Goal: Task Accomplishment & Management: Use online tool/utility

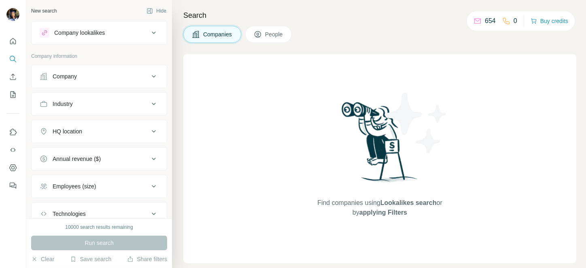
click at [267, 38] on span "People" at bounding box center [274, 34] width 19 height 8
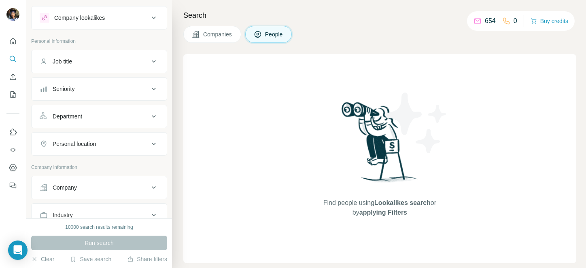
scroll to position [20, 0]
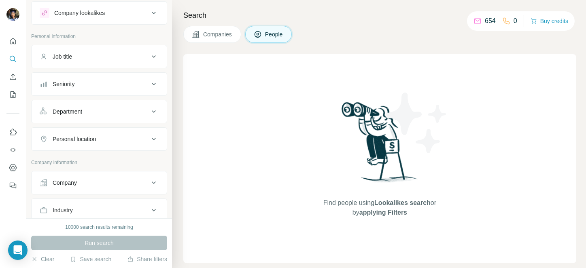
click at [93, 112] on div "Department" at bounding box center [94, 112] width 109 height 8
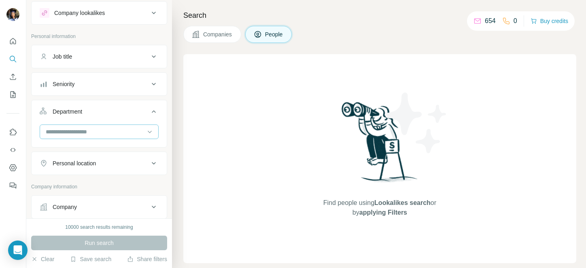
click at [79, 130] on input at bounding box center [95, 131] width 100 height 9
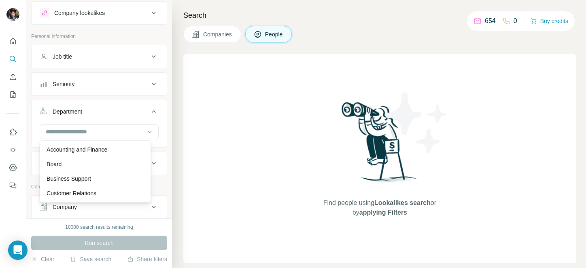
drag, startPoint x: 43, startPoint y: 147, endPoint x: 91, endPoint y: 194, distance: 67.2
click at [91, 194] on div "Accounting and Finance Board Business Support Customer Relations Design Editori…" at bounding box center [95, 171] width 111 height 62
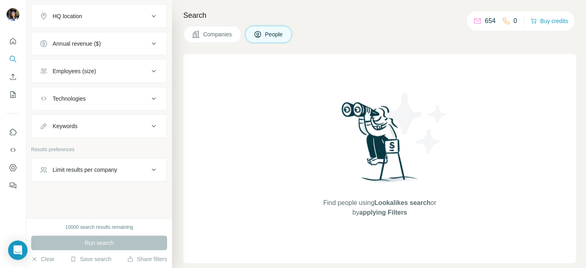
scroll to position [0, 0]
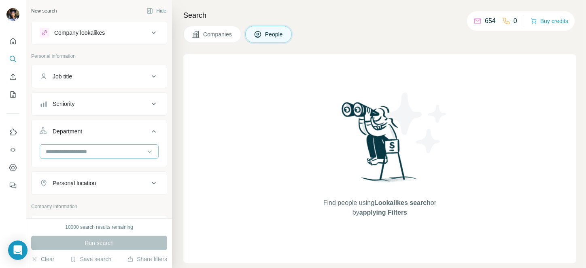
click at [81, 146] on div at bounding box center [95, 152] width 100 height 14
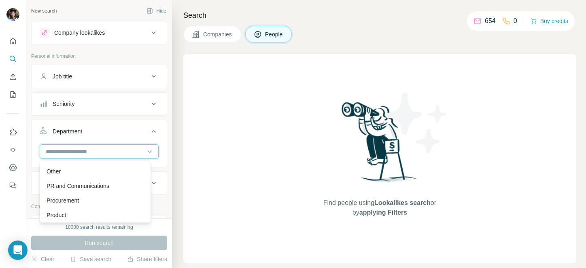
scroll to position [290, 0]
drag, startPoint x: 86, startPoint y: 216, endPoint x: 57, endPoint y: 191, distance: 38.4
click at [50, 167] on div "Accounting and Finance Board Business Support Customer Relations Design Editori…" at bounding box center [95, 192] width 111 height 62
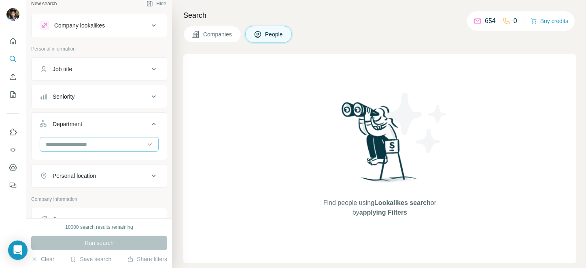
scroll to position [15, 0]
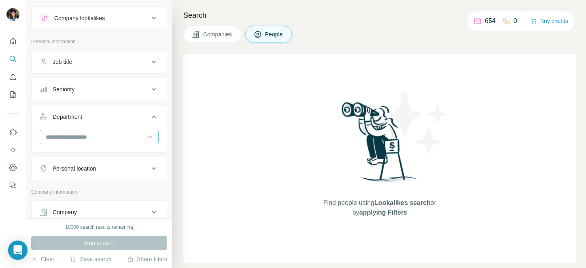
click at [97, 135] on input at bounding box center [95, 137] width 100 height 9
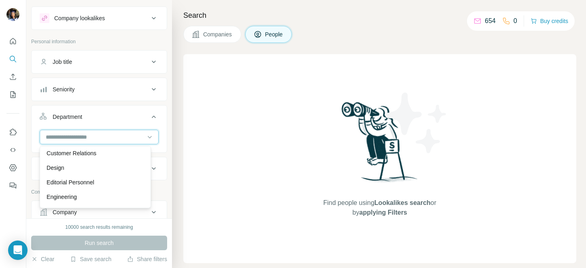
scroll to position [48, 0]
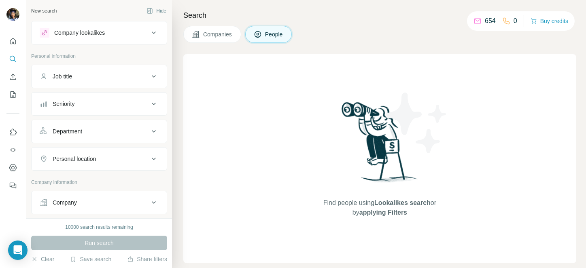
click at [105, 120] on div "Department" at bounding box center [99, 131] width 136 height 23
click at [98, 130] on div "Department" at bounding box center [94, 131] width 109 height 8
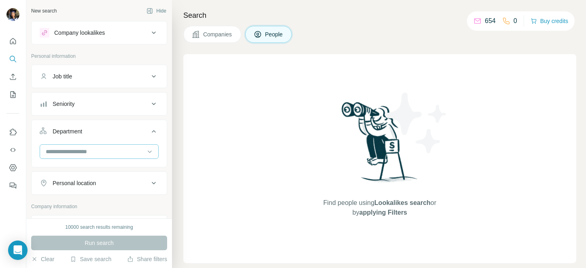
click at [96, 153] on input at bounding box center [95, 151] width 100 height 9
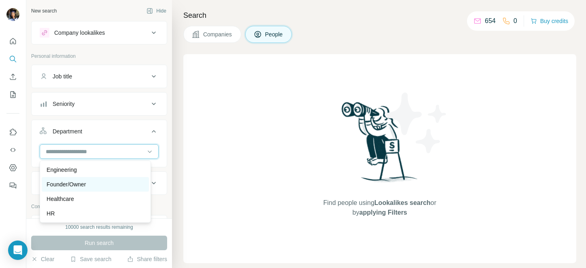
scroll to position [97, 0]
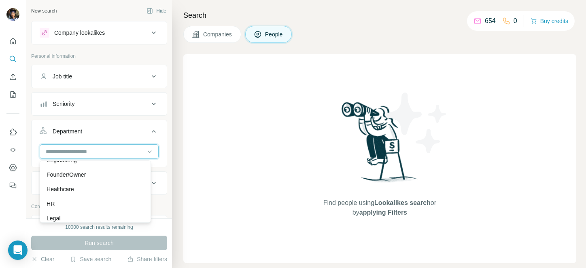
click at [96, 148] on input at bounding box center [95, 151] width 100 height 9
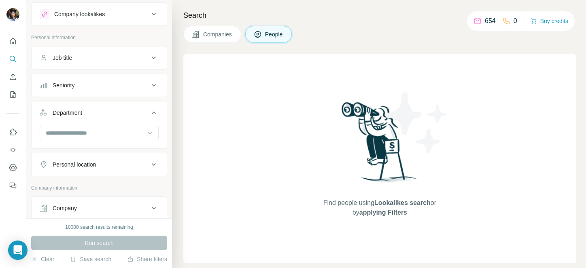
scroll to position [19, 0]
click at [104, 136] on input at bounding box center [95, 132] width 100 height 9
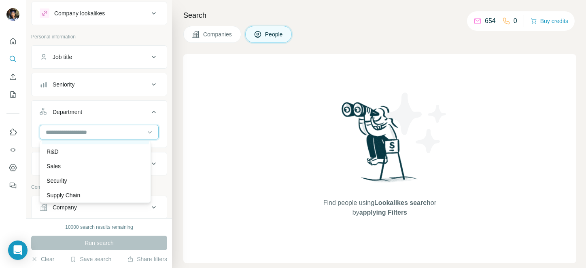
scroll to position [291, 0]
click at [154, 118] on button "Department" at bounding box center [99, 113] width 135 height 23
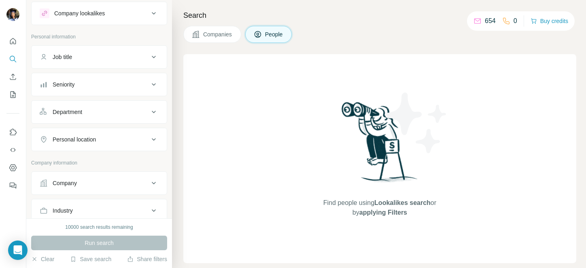
click at [88, 174] on button "Company" at bounding box center [99, 183] width 135 height 19
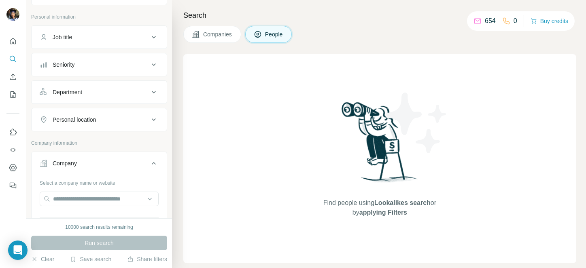
scroll to position [82, 0]
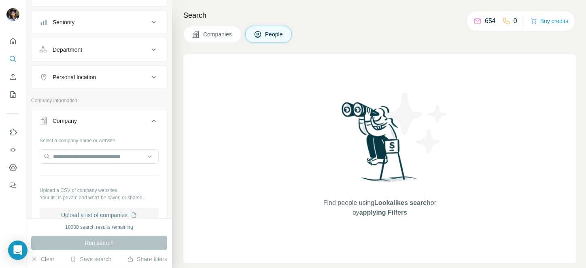
click at [88, 214] on button "Upload a list of companies" at bounding box center [99, 215] width 119 height 15
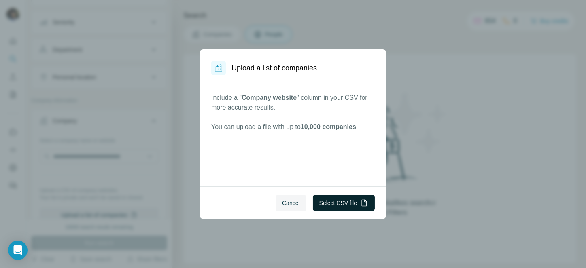
click at [346, 204] on button "Select CSV file" at bounding box center [344, 203] width 62 height 16
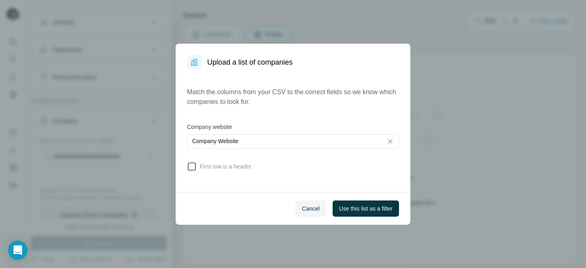
click at [201, 169] on span "First row is a header" at bounding box center [224, 167] width 55 height 8
click at [360, 206] on span "Use this list as a filter" at bounding box center [365, 209] width 53 height 8
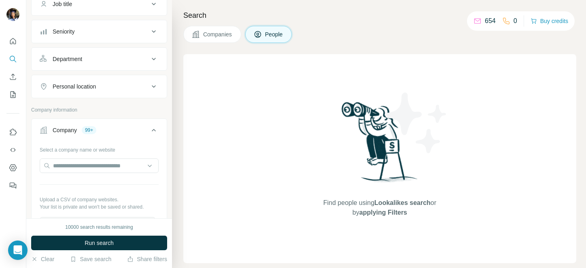
scroll to position [0, 0]
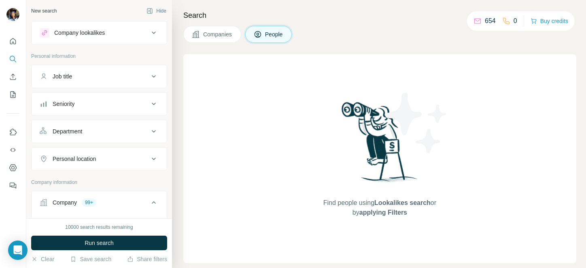
click at [86, 72] on div "Job title" at bounding box center [94, 76] width 109 height 8
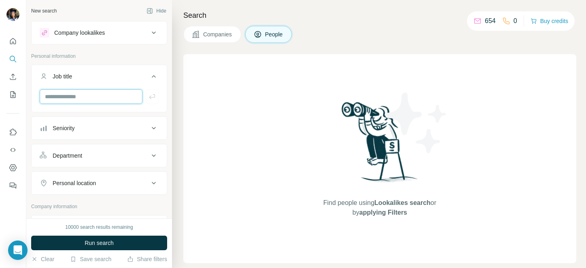
click at [74, 100] on input "text" at bounding box center [91, 96] width 103 height 15
type input "********"
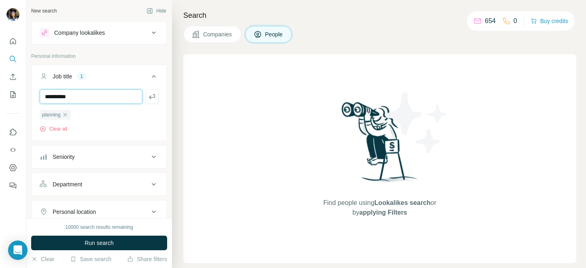
type input "**********"
type input "*"
type input "*********"
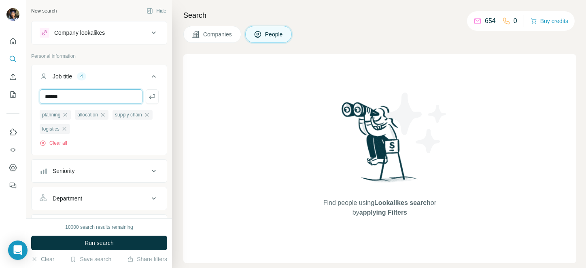
type input "******"
type input "********"
type input "**********"
type input "********"
type input "***"
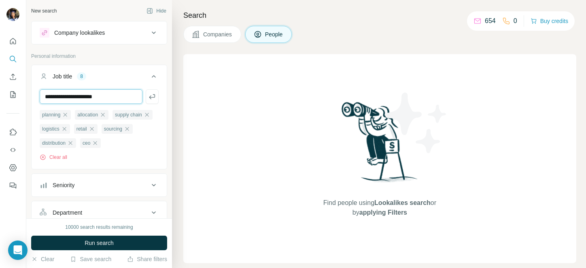
type input "**********"
type input "***"
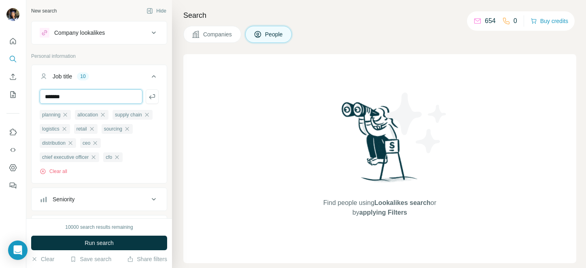
type input "*******"
type input "**********"
type input "***"
type input "**********"
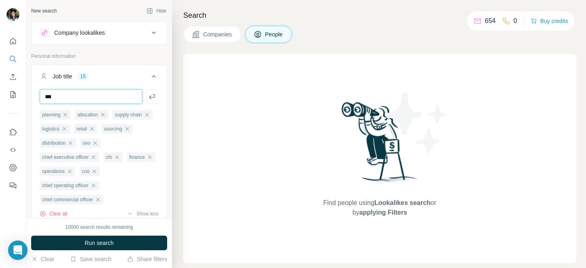
type input "***"
type input "******"
type input "***"
type input "**********"
type input "***"
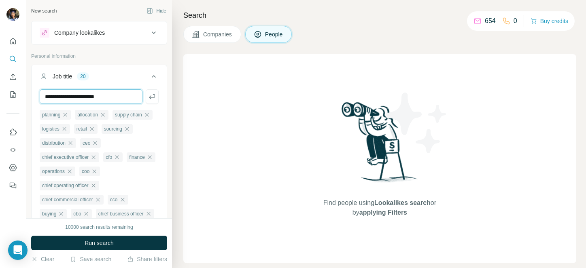
type input "**********"
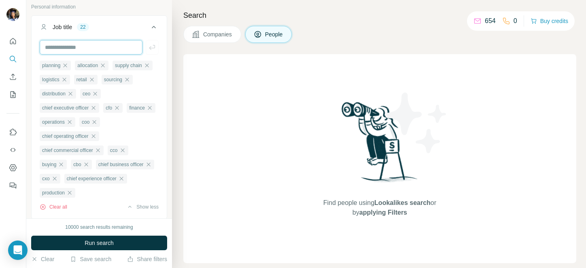
scroll to position [40, 0]
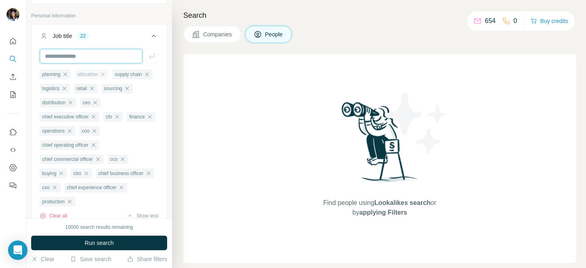
paste input "**********"
type input "**********"
paste input "**********"
type input "**********"
paste input "**********"
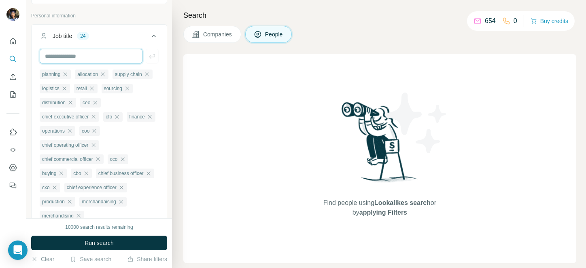
type input "**********"
paste input "**********"
type input "**********"
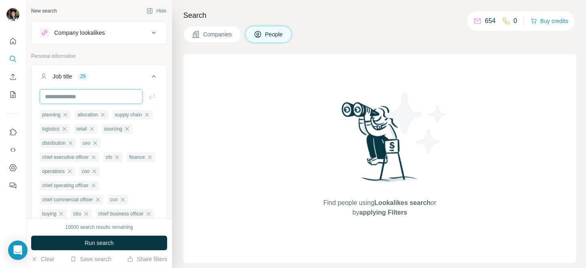
paste input "**********"
paste input "**"
type input "**********"
click at [138, 76] on div "Job title 26" at bounding box center [94, 76] width 109 height 8
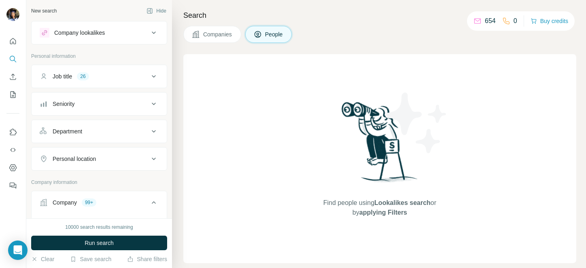
click at [135, 75] on div "Job title 26" at bounding box center [94, 76] width 109 height 8
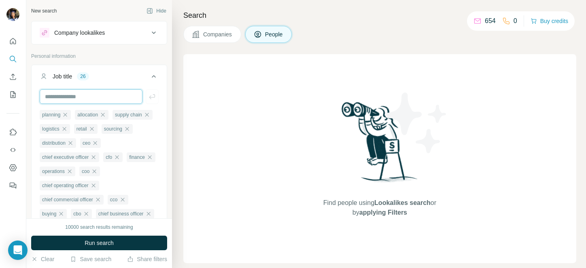
click at [79, 93] on input "text" at bounding box center [91, 96] width 103 height 15
type input "**********"
type input "*********"
click at [149, 74] on icon at bounding box center [154, 77] width 10 height 10
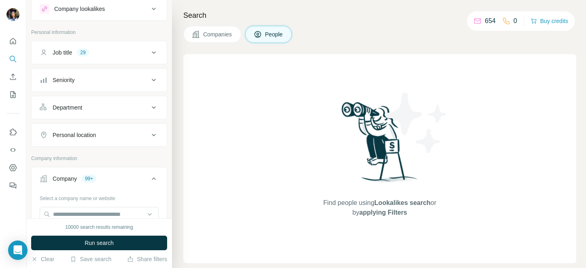
scroll to position [32, 0]
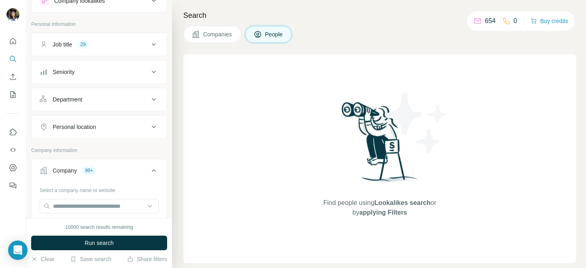
click at [89, 68] on div "Seniority" at bounding box center [94, 72] width 109 height 8
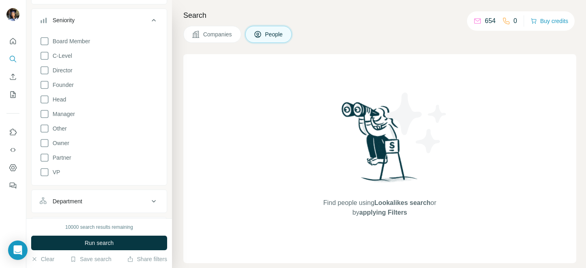
scroll to position [100, 0]
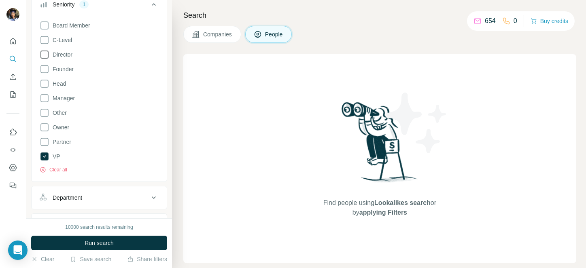
click at [64, 53] on span "Director" at bounding box center [60, 55] width 23 height 8
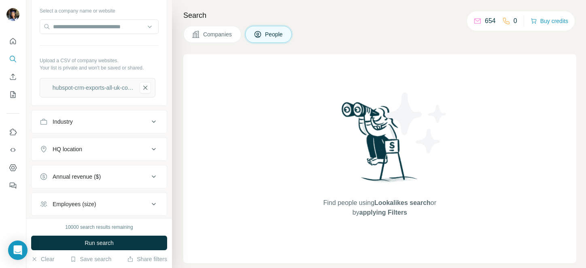
scroll to position [418, 0]
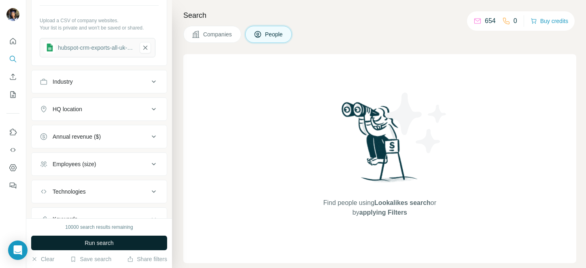
click at [102, 241] on span "Run search" at bounding box center [99, 243] width 29 height 8
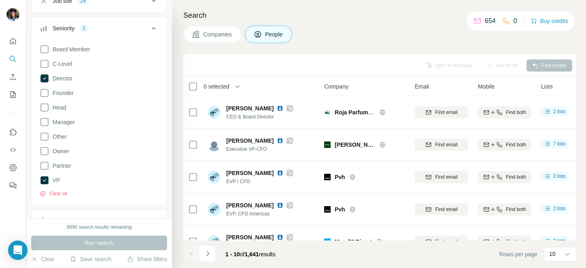
scroll to position [17, 0]
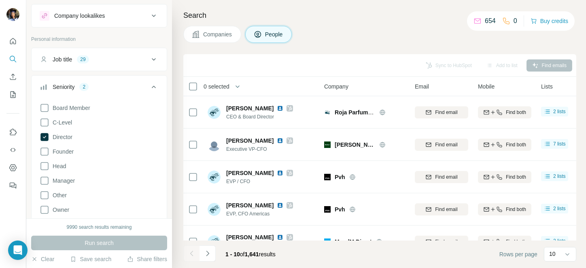
click at [149, 82] on icon at bounding box center [154, 87] width 10 height 10
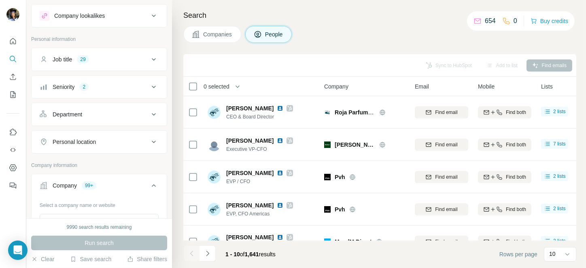
click at [149, 55] on icon at bounding box center [154, 60] width 10 height 10
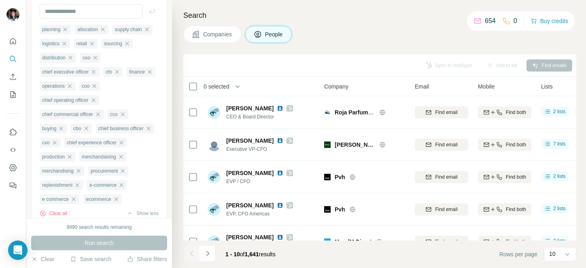
scroll to position [85, 0]
click at [219, 84] on span "0 selected" at bounding box center [216, 87] width 26 height 8
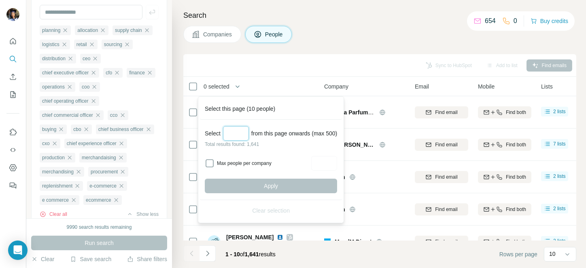
click at [229, 126] on input "Select a number (up to 500)" at bounding box center [236, 133] width 26 height 15
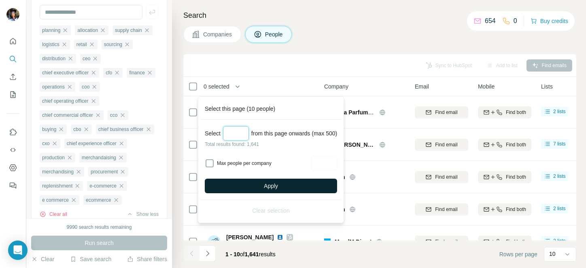
type input "***"
click at [272, 181] on button "Apply" at bounding box center [271, 186] width 132 height 15
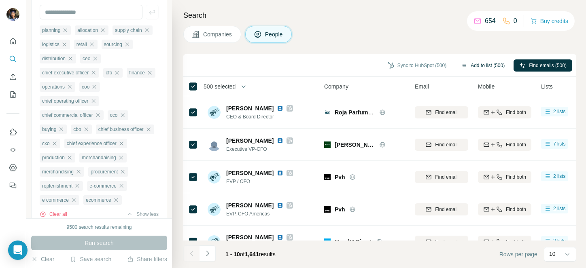
click at [468, 67] on button "Add to list (500)" at bounding box center [482, 65] width 55 height 12
click at [482, 66] on button "Add to list (500)" at bounding box center [482, 65] width 55 height 12
click at [478, 64] on button "Add to list (500)" at bounding box center [482, 65] width 55 height 12
click at [474, 66] on button "Add to list (500)" at bounding box center [482, 65] width 55 height 12
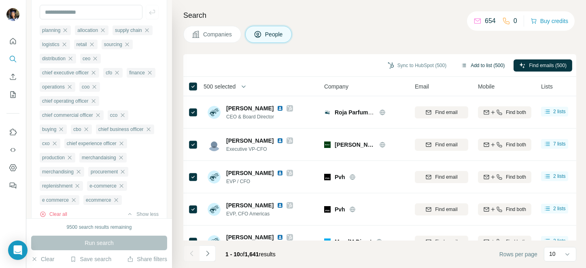
click at [461, 67] on icon "button" at bounding box center [464, 65] width 6 height 6
click at [474, 63] on button "Add to list (500)" at bounding box center [482, 65] width 55 height 12
click at [213, 86] on span "490 selected" at bounding box center [219, 87] width 32 height 8
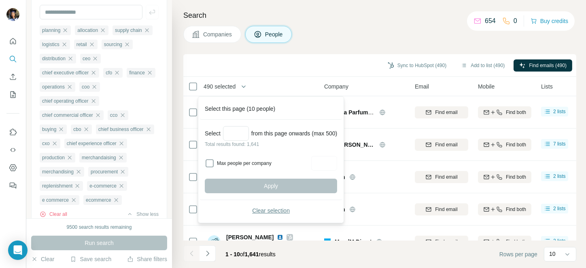
click at [269, 204] on button "Clear selection" at bounding box center [271, 210] width 132 height 15
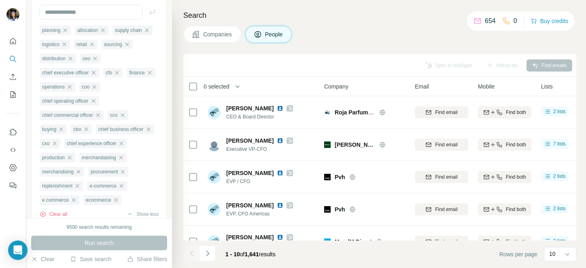
click at [224, 83] on span "0 selected" at bounding box center [216, 87] width 26 height 8
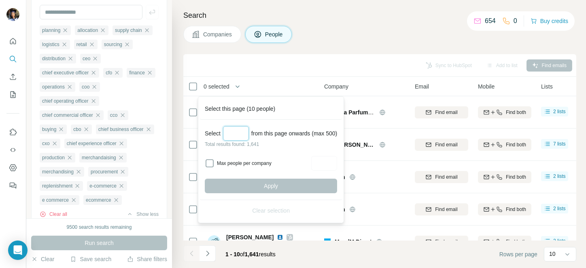
click at [244, 129] on input "Select a number (up to 500)" at bounding box center [236, 133] width 26 height 15
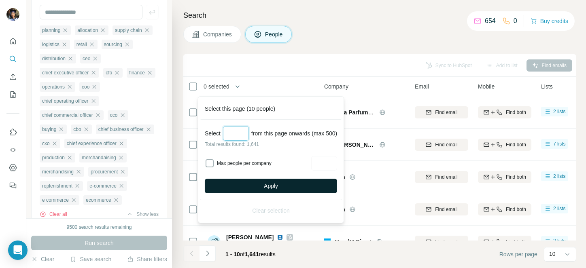
type input "***"
click at [270, 179] on button "Apply" at bounding box center [271, 186] width 132 height 15
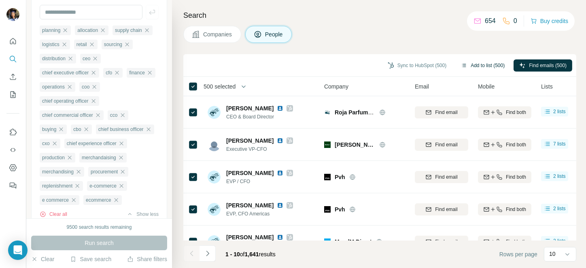
click at [478, 61] on body "New search Hide Company lookalikes Personal information Job title 29 planning a…" at bounding box center [293, 134] width 586 height 268
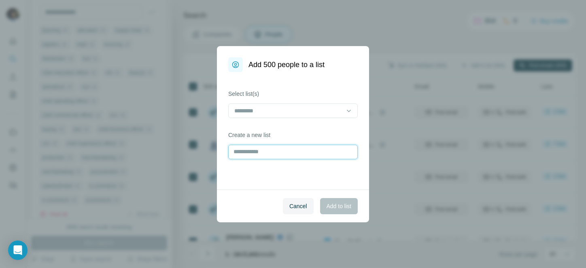
click at [257, 151] on input "text" at bounding box center [292, 152] width 129 height 15
type input "**********"
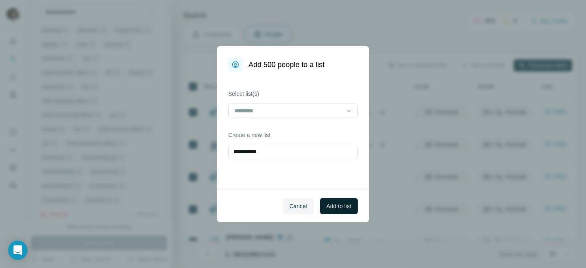
click at [345, 204] on span "Add to list" at bounding box center [338, 206] width 25 height 8
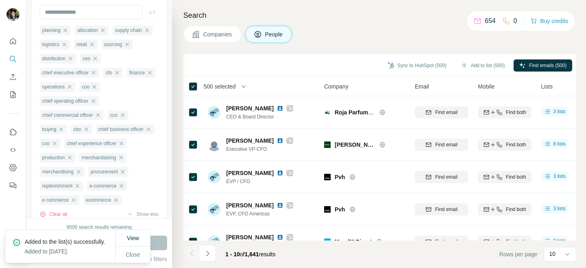
click at [224, 85] on span "500 selected" at bounding box center [219, 87] width 32 height 8
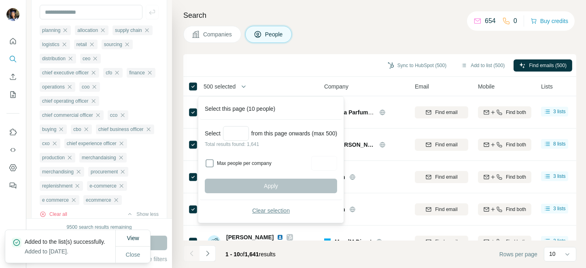
click at [271, 210] on span "Clear selection" at bounding box center [271, 211] width 38 height 8
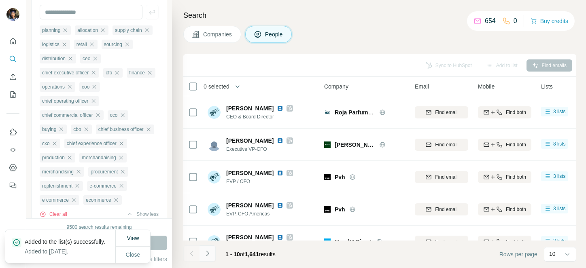
click at [205, 256] on icon "Navigate to next page" at bounding box center [207, 254] width 8 height 8
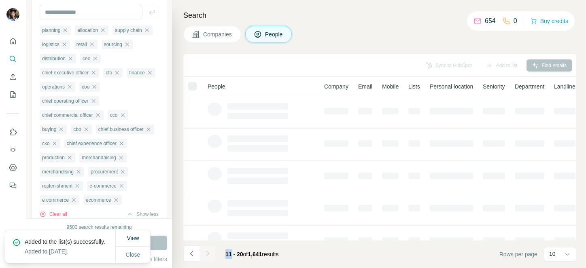
click at [205, 256] on div at bounding box center [207, 254] width 16 height 16
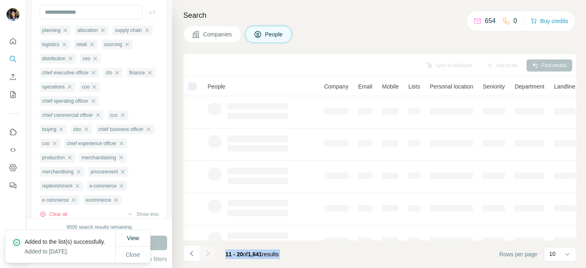
click at [205, 256] on div at bounding box center [207, 254] width 16 height 16
click at [205, 256] on icon "Navigate to next page" at bounding box center [207, 254] width 8 height 8
click at [205, 256] on div at bounding box center [207, 254] width 16 height 16
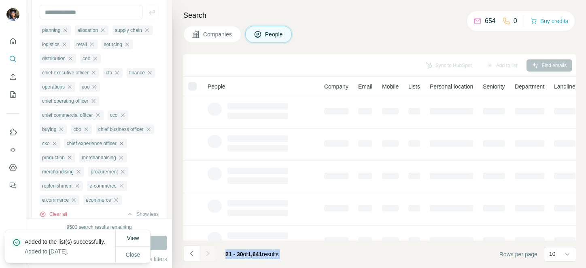
click at [205, 256] on div at bounding box center [207, 254] width 16 height 16
click at [205, 256] on icon "Navigate to next page" at bounding box center [207, 254] width 8 height 8
click at [205, 256] on div at bounding box center [207, 254] width 16 height 16
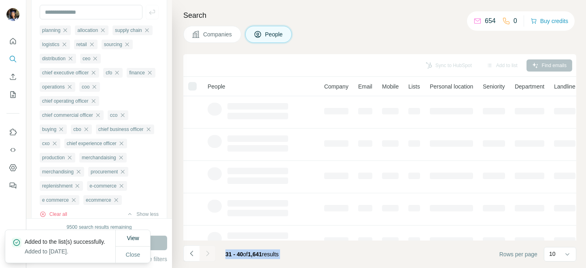
click at [205, 256] on icon "Navigate to next page" at bounding box center [207, 254] width 8 height 8
click at [205, 256] on div at bounding box center [207, 254] width 16 height 16
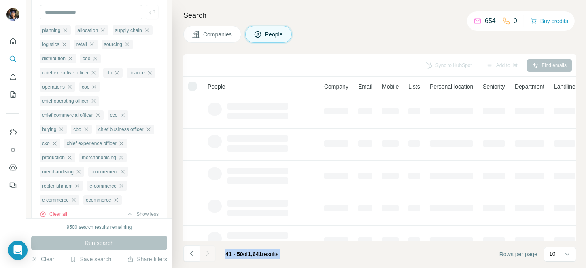
click at [205, 256] on div at bounding box center [207, 254] width 16 height 16
click at [205, 256] on icon "Navigate to next page" at bounding box center [207, 254] width 8 height 8
click at [205, 256] on div at bounding box center [207, 254] width 16 height 16
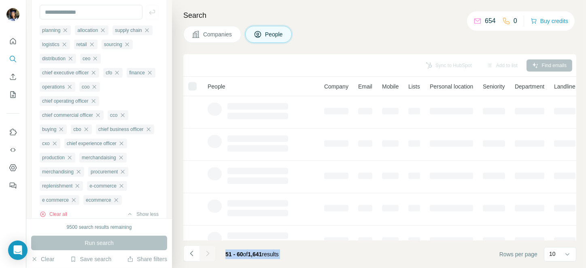
click at [205, 256] on div at bounding box center [207, 254] width 16 height 16
click at [205, 256] on icon "Navigate to next page" at bounding box center [207, 254] width 8 height 8
click at [205, 256] on div at bounding box center [207, 254] width 16 height 16
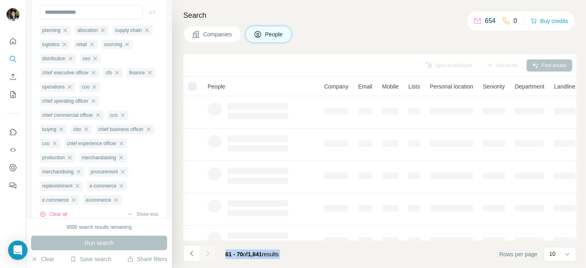
click at [205, 256] on icon "Navigate to next page" at bounding box center [207, 254] width 8 height 8
click at [205, 256] on div at bounding box center [207, 254] width 16 height 16
click at [205, 256] on icon "Navigate to next page" at bounding box center [207, 254] width 8 height 8
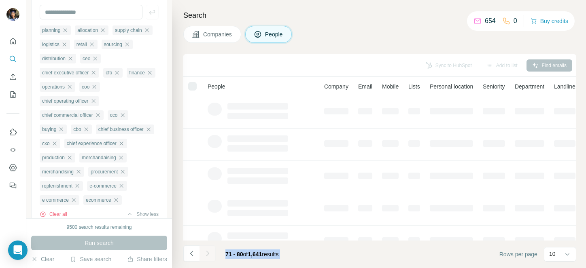
click at [205, 256] on div at bounding box center [207, 254] width 16 height 16
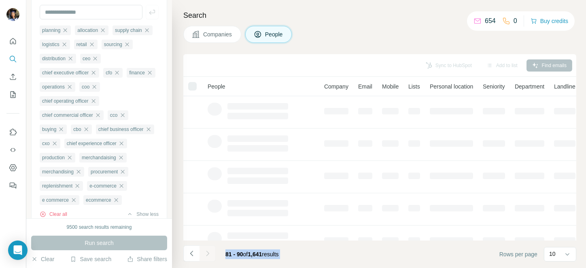
click at [205, 256] on div at bounding box center [207, 254] width 16 height 16
click at [205, 256] on icon "Navigate to next page" at bounding box center [207, 254] width 8 height 8
click at [205, 256] on div at bounding box center [207, 254] width 16 height 16
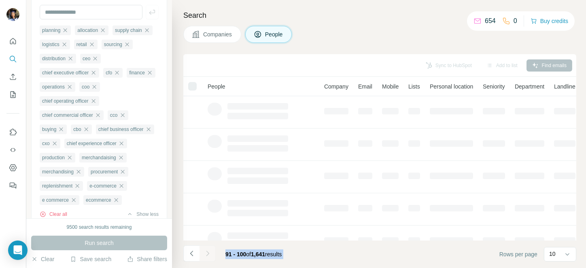
click at [205, 256] on div at bounding box center [207, 254] width 16 height 16
click at [205, 256] on icon "Navigate to next page" at bounding box center [207, 254] width 8 height 8
click at [205, 256] on div at bounding box center [207, 254] width 16 height 16
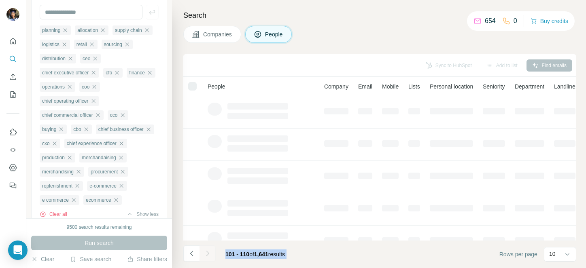
click at [205, 256] on icon "Navigate to next page" at bounding box center [207, 254] width 8 height 8
click at [205, 256] on div at bounding box center [207, 254] width 16 height 16
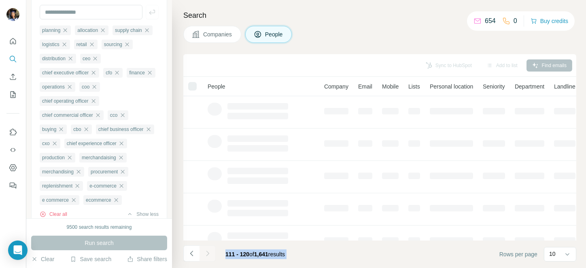
click at [205, 256] on div at bounding box center [207, 254] width 16 height 16
click at [205, 256] on icon "Navigate to next page" at bounding box center [207, 254] width 8 height 8
click at [205, 256] on div at bounding box center [207, 254] width 16 height 16
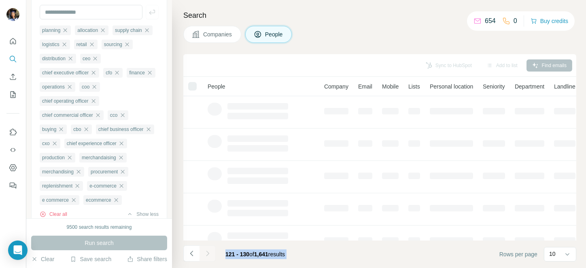
click at [205, 256] on icon "Navigate to next page" at bounding box center [207, 254] width 8 height 8
click at [205, 256] on div at bounding box center [207, 254] width 16 height 16
click at [205, 256] on icon "Navigate to next page" at bounding box center [207, 254] width 8 height 8
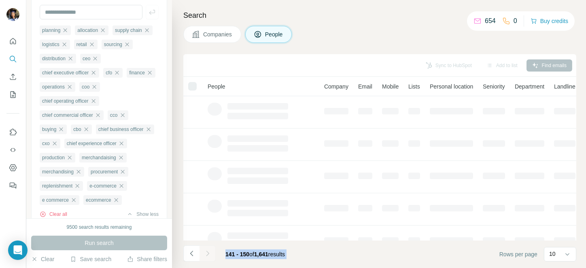
click at [205, 256] on div at bounding box center [207, 254] width 16 height 16
click at [205, 256] on icon "Navigate to next page" at bounding box center [207, 254] width 8 height 8
click at [205, 256] on div at bounding box center [207, 254] width 16 height 16
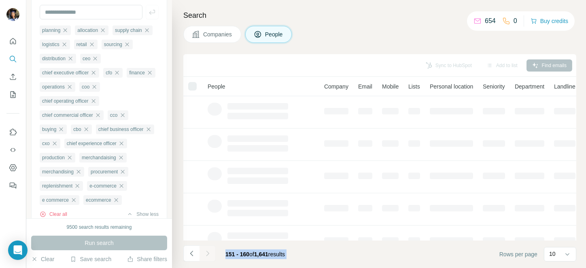
click at [205, 256] on div at bounding box center [207, 254] width 16 height 16
click at [205, 256] on icon "Navigate to next page" at bounding box center [207, 254] width 8 height 8
click at [205, 256] on div at bounding box center [207, 254] width 16 height 16
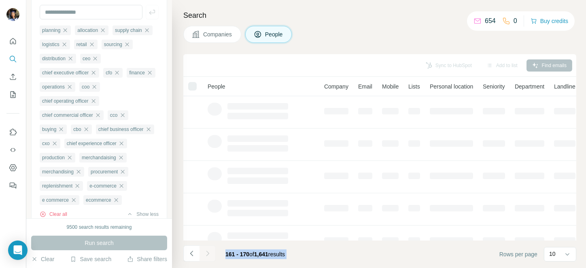
click at [205, 256] on div at bounding box center [207, 254] width 16 height 16
click at [205, 256] on icon "Navigate to next page" at bounding box center [207, 254] width 8 height 8
click at [205, 256] on div at bounding box center [207, 254] width 16 height 16
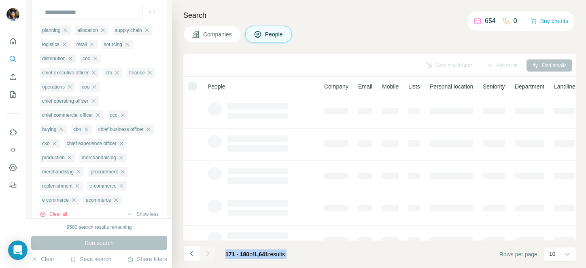
click at [205, 256] on div at bounding box center [207, 254] width 16 height 16
click at [205, 256] on icon "Navigate to next page" at bounding box center [207, 254] width 8 height 8
click at [205, 256] on div at bounding box center [207, 254] width 16 height 16
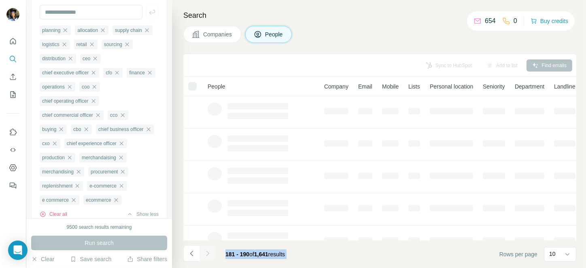
click at [205, 256] on div at bounding box center [207, 254] width 16 height 16
click at [205, 256] on icon "Navigate to next page" at bounding box center [207, 254] width 8 height 8
click at [205, 256] on div at bounding box center [207, 254] width 16 height 16
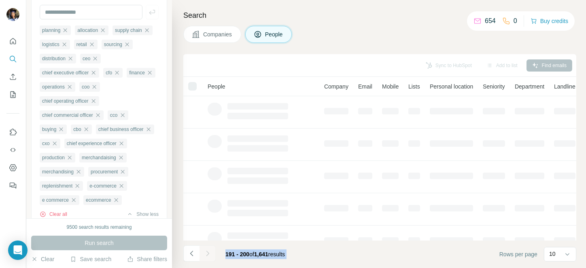
click at [205, 256] on div at bounding box center [207, 254] width 16 height 16
click at [205, 256] on icon "Navigate to next page" at bounding box center [207, 254] width 8 height 8
click at [205, 256] on div at bounding box center [207, 254] width 16 height 16
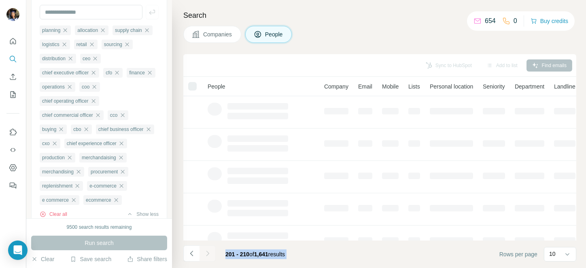
click at [205, 256] on div at bounding box center [207, 254] width 16 height 16
click at [205, 256] on icon "Navigate to next page" at bounding box center [207, 254] width 8 height 8
click at [205, 256] on div at bounding box center [207, 254] width 16 height 16
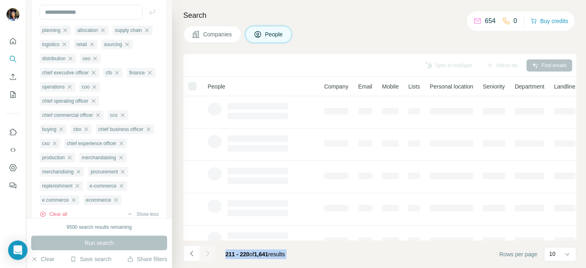
click at [205, 256] on div at bounding box center [207, 254] width 16 height 16
click at [205, 256] on icon "Navigate to next page" at bounding box center [207, 254] width 8 height 8
click at [205, 256] on div at bounding box center [207, 254] width 16 height 16
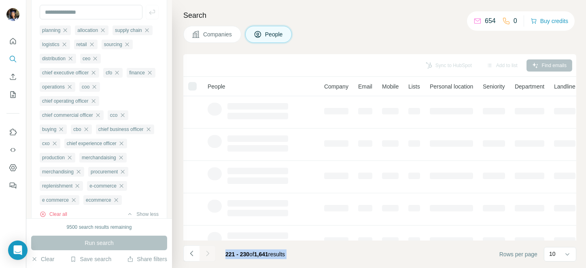
click at [205, 256] on div at bounding box center [207, 254] width 16 height 16
click at [205, 256] on icon "Navigate to next page" at bounding box center [207, 254] width 8 height 8
click at [205, 256] on div at bounding box center [207, 254] width 16 height 16
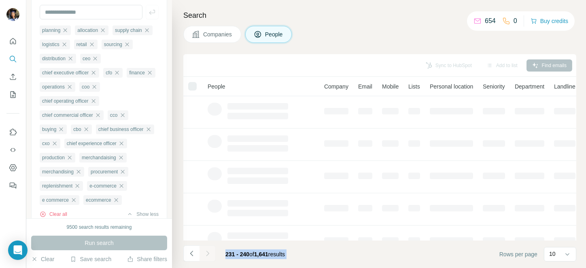
click at [205, 256] on div at bounding box center [207, 254] width 16 height 16
click at [205, 256] on icon "Navigate to next page" at bounding box center [207, 254] width 8 height 8
click at [205, 256] on div at bounding box center [207, 254] width 16 height 16
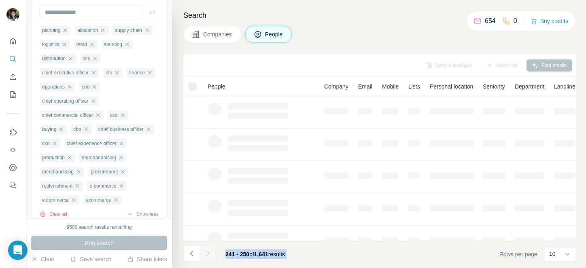
click at [205, 256] on div at bounding box center [207, 254] width 16 height 16
click at [205, 256] on icon "Navigate to next page" at bounding box center [207, 254] width 8 height 8
click at [205, 256] on div at bounding box center [207, 254] width 16 height 16
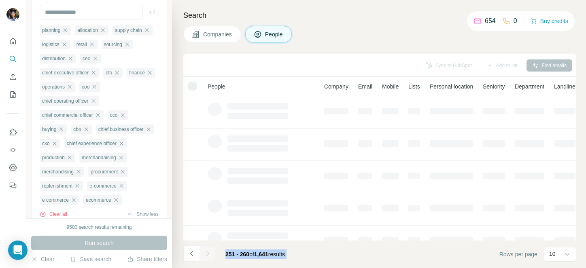
click at [205, 256] on div at bounding box center [207, 254] width 16 height 16
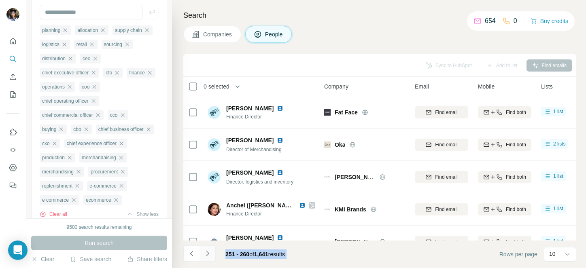
click at [201, 251] on button "Navigate to next page" at bounding box center [207, 254] width 16 height 16
click at [201, 251] on div at bounding box center [207, 254] width 16 height 16
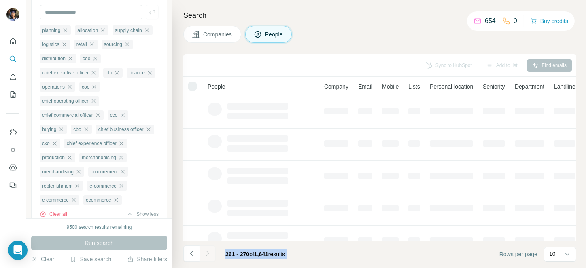
click at [201, 251] on div at bounding box center [207, 254] width 16 height 16
click at [201, 251] on button "Navigate to next page" at bounding box center [207, 254] width 16 height 16
click at [201, 251] on div at bounding box center [207, 254] width 16 height 16
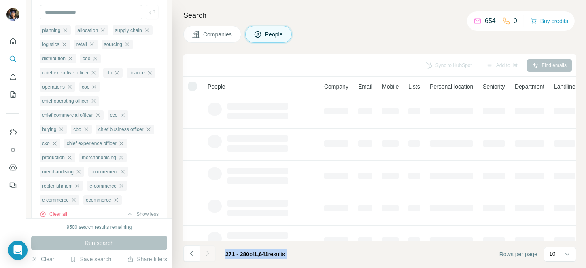
click at [201, 251] on div at bounding box center [207, 254] width 16 height 16
click at [201, 251] on button "Navigate to next page" at bounding box center [207, 254] width 16 height 16
click at [201, 251] on div at bounding box center [207, 254] width 16 height 16
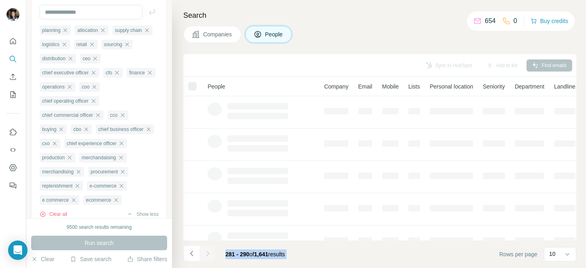
click at [201, 251] on div at bounding box center [207, 254] width 16 height 16
click at [201, 251] on button "Navigate to next page" at bounding box center [207, 254] width 16 height 16
click at [201, 251] on div at bounding box center [207, 254] width 16 height 16
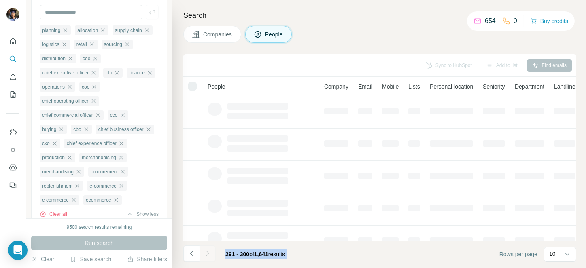
click at [201, 251] on div at bounding box center [207, 254] width 16 height 16
click at [201, 251] on button "Navigate to next page" at bounding box center [207, 254] width 16 height 16
click at [201, 251] on div at bounding box center [207, 254] width 16 height 16
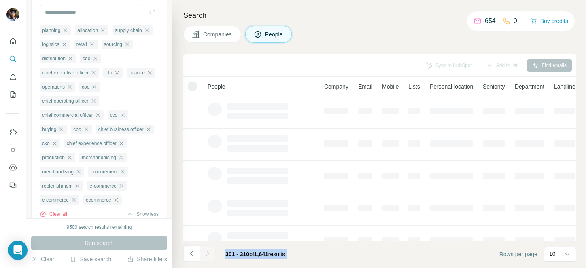
click at [201, 251] on button "Navigate to next page" at bounding box center [207, 254] width 16 height 16
click at [201, 251] on div at bounding box center [207, 254] width 16 height 16
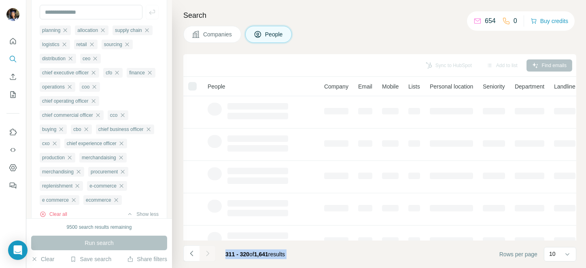
click at [201, 251] on div at bounding box center [207, 254] width 16 height 16
click at [201, 251] on button "Navigate to next page" at bounding box center [207, 254] width 16 height 16
click at [201, 251] on div at bounding box center [207, 254] width 16 height 16
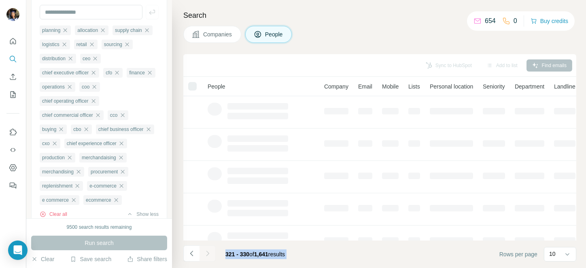
click at [201, 251] on div at bounding box center [207, 254] width 16 height 16
click at [201, 251] on button "Navigate to next page" at bounding box center [207, 254] width 16 height 16
click at [201, 251] on div at bounding box center [207, 254] width 16 height 16
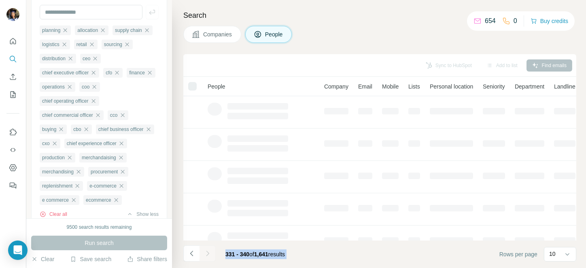
click at [201, 251] on div at bounding box center [207, 254] width 16 height 16
click at [201, 251] on button "Navigate to next page" at bounding box center [207, 254] width 16 height 16
click at [201, 251] on div at bounding box center [207, 254] width 16 height 16
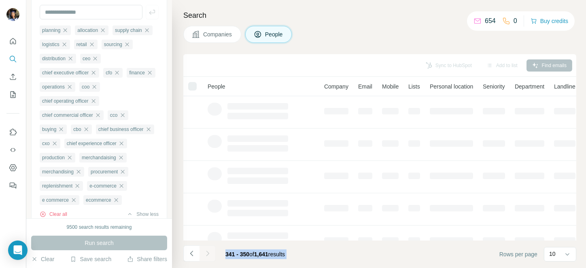
click at [201, 251] on div at bounding box center [207, 254] width 16 height 16
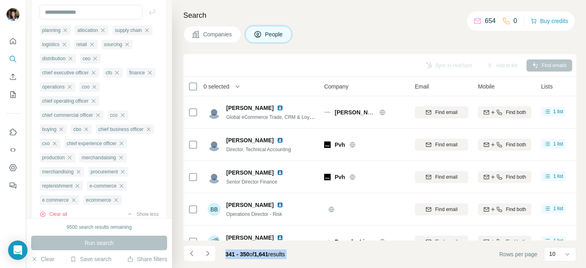
click at [201, 251] on button "Navigate to next page" at bounding box center [207, 254] width 16 height 16
click at [201, 251] on div at bounding box center [207, 254] width 16 height 16
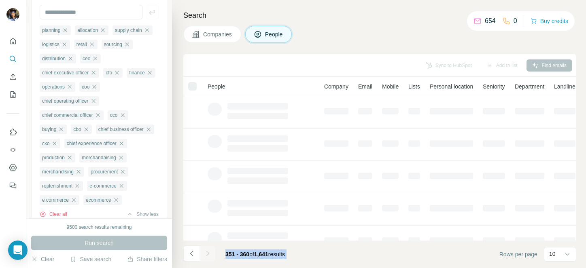
click at [201, 251] on div at bounding box center [207, 254] width 16 height 16
click at [201, 251] on button "Navigate to next page" at bounding box center [207, 254] width 16 height 16
click at [201, 251] on div at bounding box center [207, 254] width 16 height 16
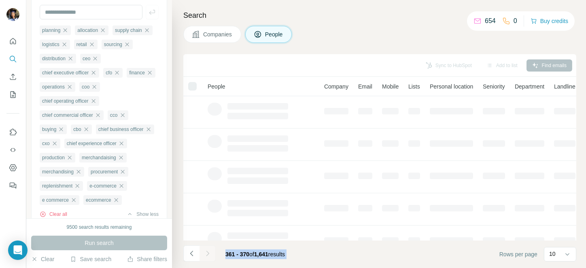
click at [201, 251] on div at bounding box center [207, 254] width 16 height 16
click at [201, 251] on button "Navigate to next page" at bounding box center [207, 254] width 16 height 16
click at [201, 251] on div at bounding box center [207, 254] width 16 height 16
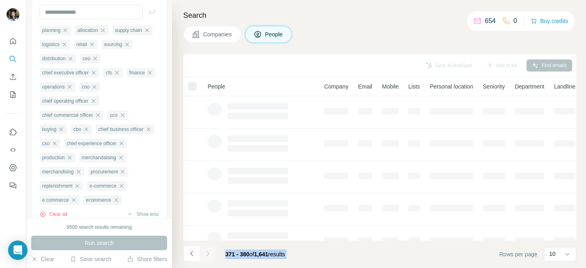
click at [201, 251] on div at bounding box center [207, 254] width 16 height 16
click at [201, 251] on button "Navigate to next page" at bounding box center [207, 254] width 16 height 16
click at [201, 251] on div at bounding box center [207, 254] width 16 height 16
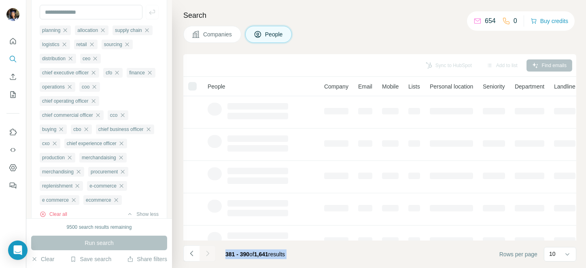
click at [201, 251] on div at bounding box center [207, 254] width 16 height 16
click at [201, 251] on button "Navigate to next page" at bounding box center [207, 254] width 16 height 16
click at [201, 251] on div at bounding box center [207, 254] width 16 height 16
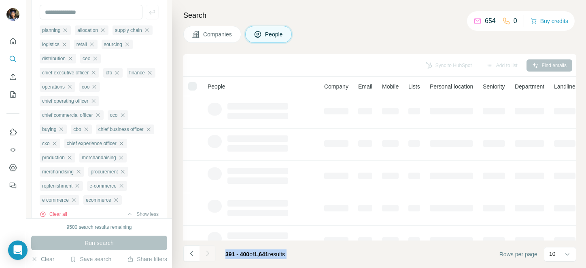
click at [201, 251] on div at bounding box center [207, 254] width 16 height 16
click at [201, 251] on button "Navigate to next page" at bounding box center [207, 254] width 16 height 16
click at [201, 251] on div at bounding box center [207, 254] width 16 height 16
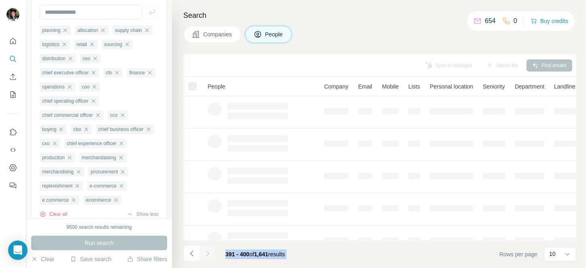
click at [201, 251] on div at bounding box center [207, 254] width 16 height 16
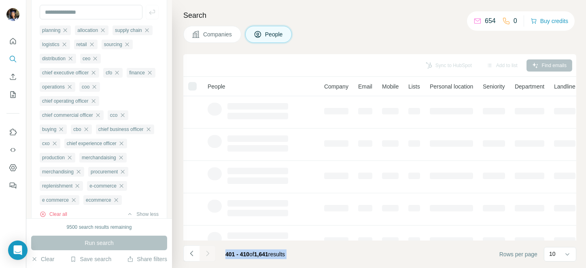
click at [201, 251] on div at bounding box center [207, 254] width 16 height 16
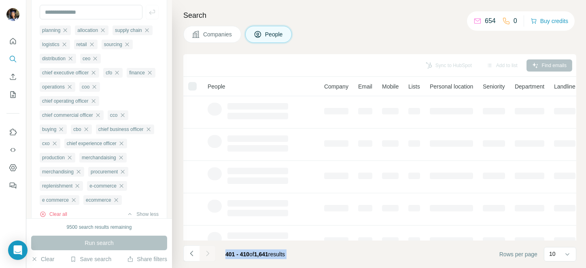
click at [201, 251] on div at bounding box center [207, 254] width 16 height 16
click at [201, 251] on button "Navigate to next page" at bounding box center [207, 254] width 16 height 16
click at [201, 251] on div at bounding box center [207, 254] width 16 height 16
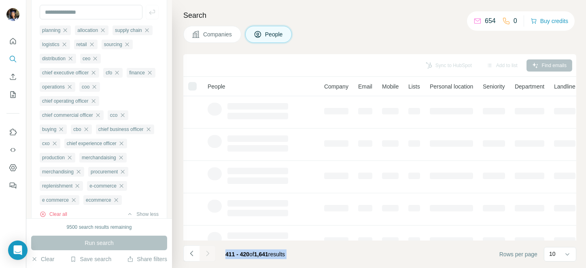
click at [201, 251] on div at bounding box center [207, 254] width 16 height 16
click at [201, 251] on button "Navigate to next page" at bounding box center [207, 254] width 16 height 16
click at [201, 251] on div at bounding box center [207, 254] width 16 height 16
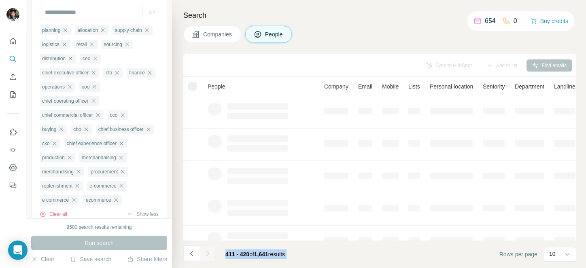
click at [201, 251] on div at bounding box center [207, 254] width 16 height 16
click at [201, 251] on button "Navigate to next page" at bounding box center [207, 254] width 16 height 16
click at [201, 251] on div at bounding box center [207, 254] width 16 height 16
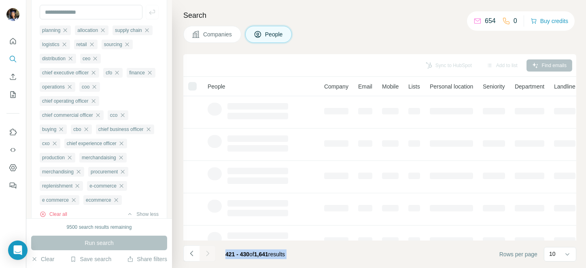
click at [201, 251] on div at bounding box center [207, 254] width 16 height 16
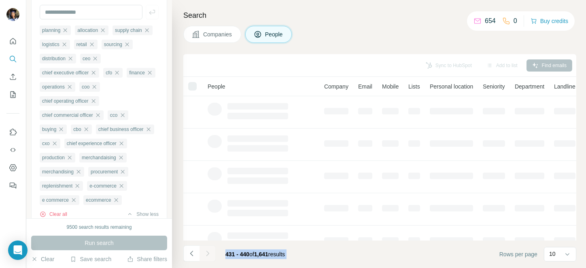
click at [201, 251] on div at bounding box center [207, 254] width 16 height 16
click at [201, 251] on button "Navigate to next page" at bounding box center [207, 254] width 16 height 16
click at [201, 251] on div at bounding box center [207, 254] width 16 height 16
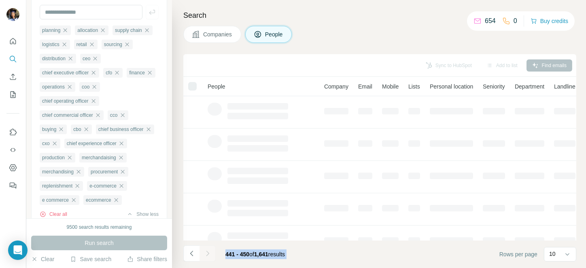
click at [201, 251] on button "Navigate to next page" at bounding box center [207, 254] width 16 height 16
click at [201, 251] on div at bounding box center [207, 254] width 16 height 16
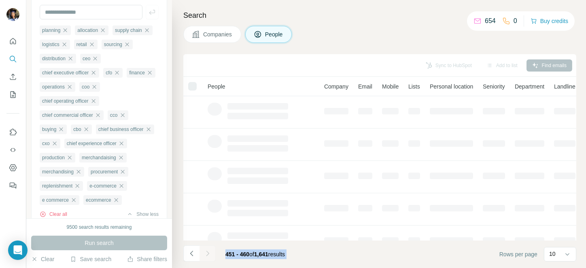
click at [201, 251] on button "Navigate to next page" at bounding box center [207, 254] width 16 height 16
click at [201, 251] on div at bounding box center [207, 254] width 16 height 16
click at [201, 251] on button "Navigate to next page" at bounding box center [207, 254] width 16 height 16
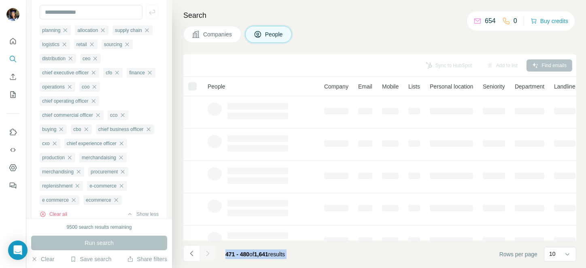
click at [201, 251] on div at bounding box center [207, 254] width 16 height 16
click at [201, 251] on button "Navigate to next page" at bounding box center [207, 254] width 16 height 16
click at [201, 251] on div at bounding box center [207, 254] width 16 height 16
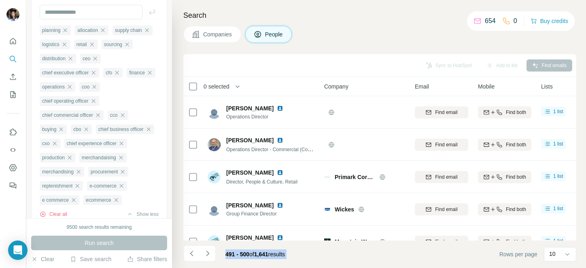
click at [201, 251] on button "Navigate to next page" at bounding box center [207, 254] width 16 height 16
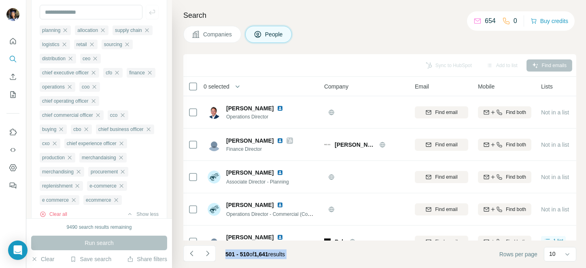
click at [218, 87] on span "0 selected" at bounding box center [216, 87] width 26 height 8
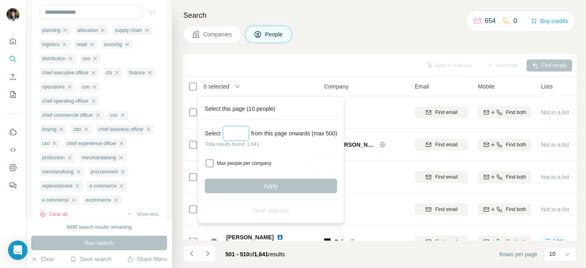
click at [234, 134] on input "Select a number (up to 500)" at bounding box center [236, 133] width 26 height 15
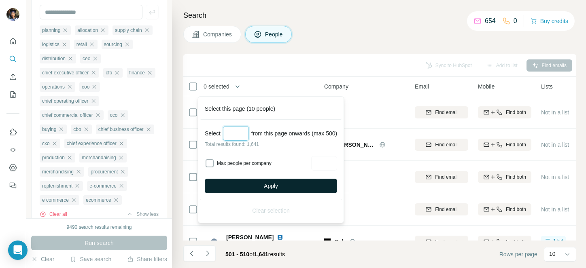
type input "***"
click at [270, 183] on span "Apply" at bounding box center [271, 186] width 14 height 8
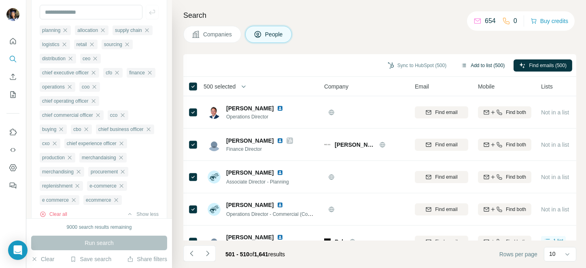
click at [471, 66] on button "Add to list (500)" at bounding box center [482, 65] width 55 height 12
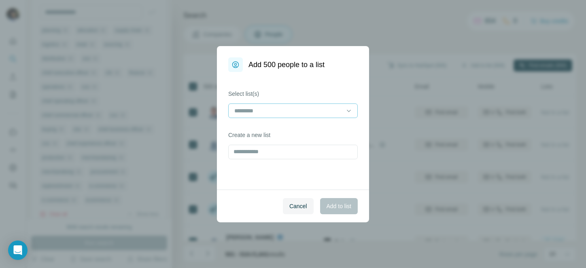
click at [281, 111] on input at bounding box center [287, 110] width 109 height 9
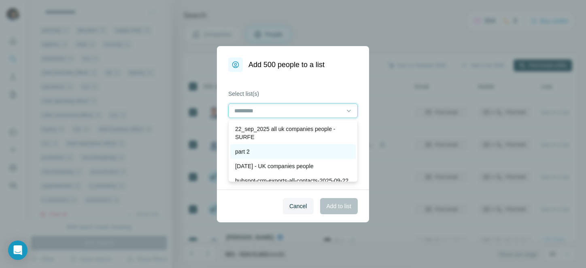
scroll to position [0, 0]
click at [297, 104] on div at bounding box center [287, 111] width 109 height 14
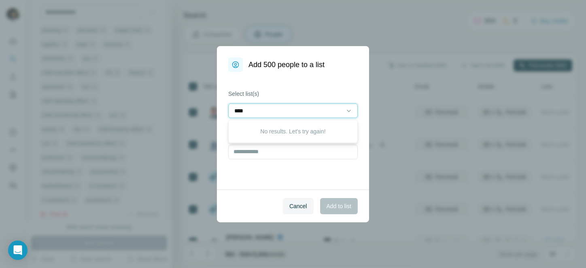
type input "*****"
click at [298, 206] on span "Cancel" at bounding box center [298, 206] width 18 height 8
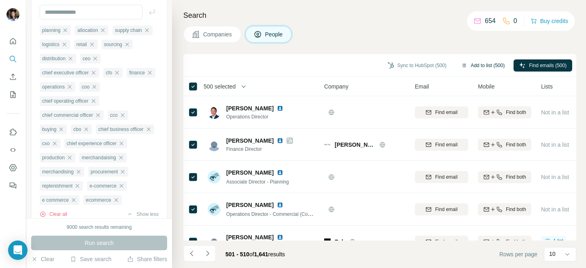
click at [481, 61] on button "Add to list (500)" at bounding box center [482, 65] width 55 height 12
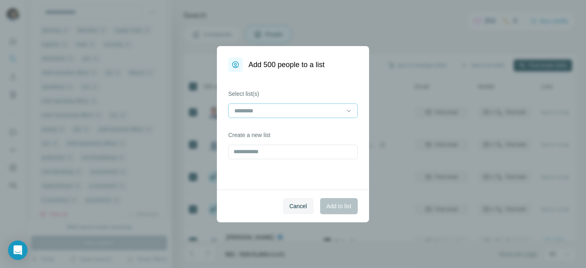
click at [300, 107] on input at bounding box center [287, 110] width 109 height 9
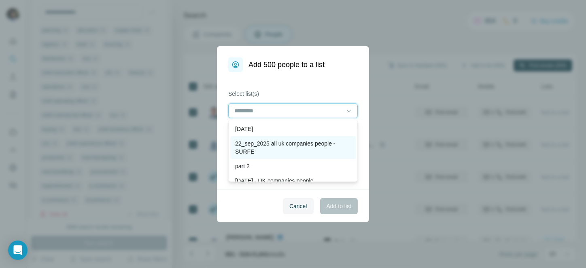
scroll to position [0, 0]
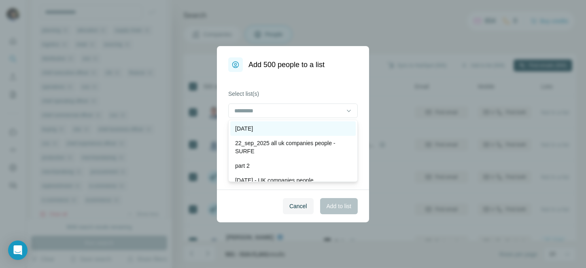
click at [253, 121] on div "[DATE]" at bounding box center [292, 128] width 125 height 15
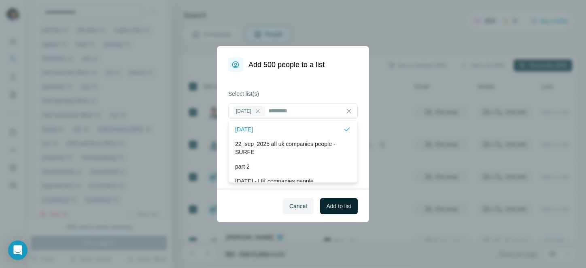
click at [338, 206] on span "Add to list" at bounding box center [338, 206] width 25 height 8
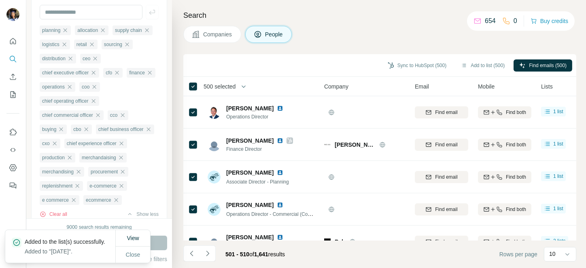
click at [210, 88] on span "500 selected" at bounding box center [219, 87] width 32 height 8
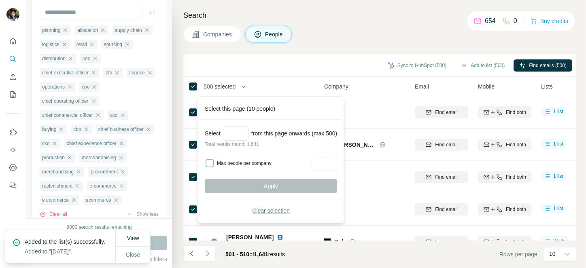
click at [275, 212] on span "Clear selection" at bounding box center [271, 211] width 38 height 8
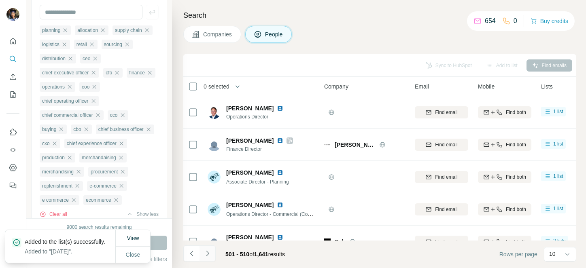
click at [206, 254] on icon "Navigate to next page" at bounding box center [207, 254] width 8 height 8
click at [206, 254] on div at bounding box center [207, 254] width 16 height 16
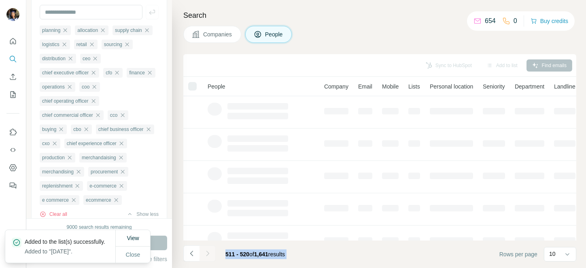
click at [206, 254] on div at bounding box center [207, 254] width 16 height 16
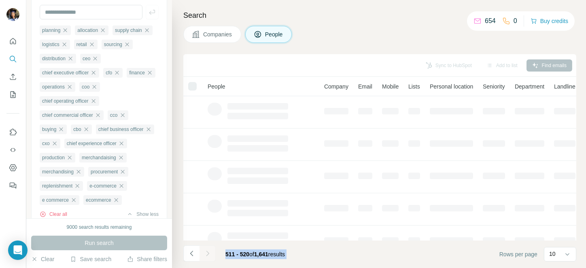
click at [206, 254] on div at bounding box center [207, 254] width 16 height 16
click at [206, 254] on icon "Navigate to next page" at bounding box center [207, 254] width 8 height 8
click at [206, 254] on div at bounding box center [207, 254] width 16 height 16
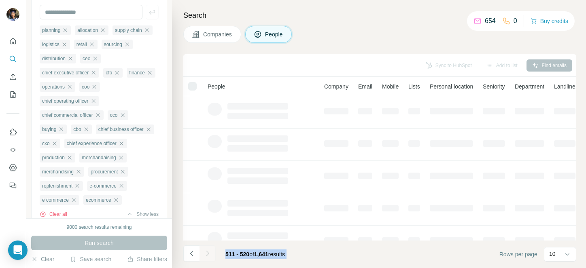
click at [206, 254] on div at bounding box center [207, 254] width 16 height 16
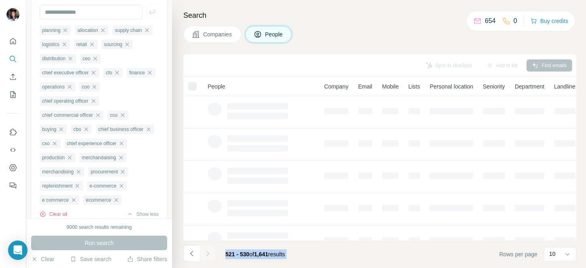
click at [206, 254] on icon "Navigate to next page" at bounding box center [207, 254] width 8 height 8
click at [206, 254] on div at bounding box center [207, 254] width 16 height 16
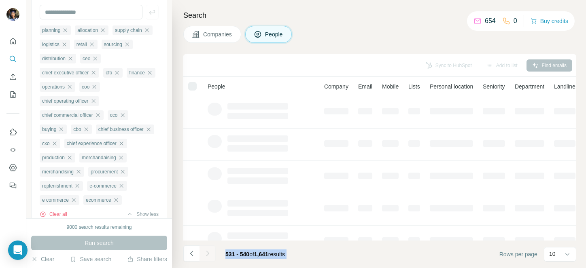
click at [206, 254] on div at bounding box center [207, 254] width 16 height 16
click at [206, 254] on icon "Navigate to next page" at bounding box center [207, 254] width 8 height 8
click at [206, 254] on div at bounding box center [207, 254] width 16 height 16
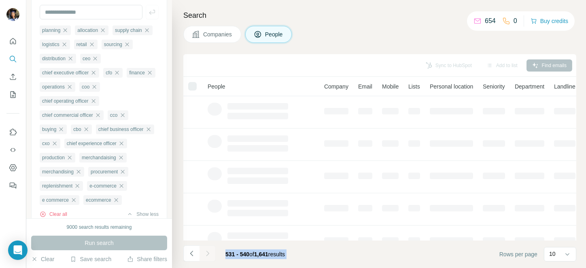
click at [206, 254] on div at bounding box center [207, 254] width 16 height 16
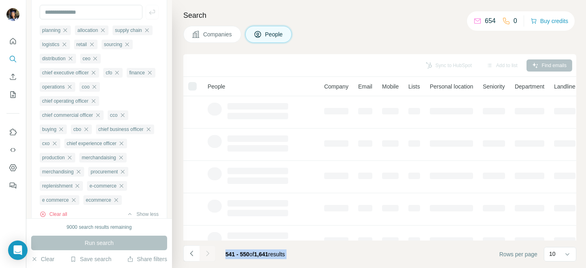
click at [206, 254] on div at bounding box center [207, 254] width 16 height 16
click at [206, 254] on icon "Navigate to next page" at bounding box center [207, 254] width 8 height 8
click at [206, 254] on div at bounding box center [207, 254] width 16 height 16
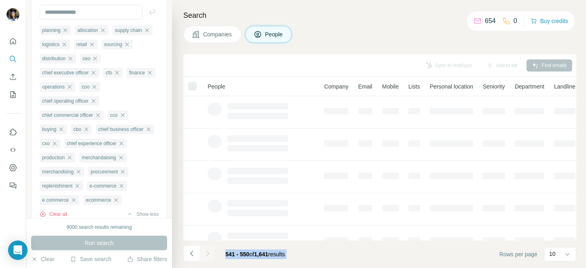
click at [206, 254] on div at bounding box center [207, 254] width 16 height 16
click at [206, 254] on icon "Navigate to next page" at bounding box center [207, 254] width 8 height 8
click at [206, 254] on div at bounding box center [207, 254] width 16 height 16
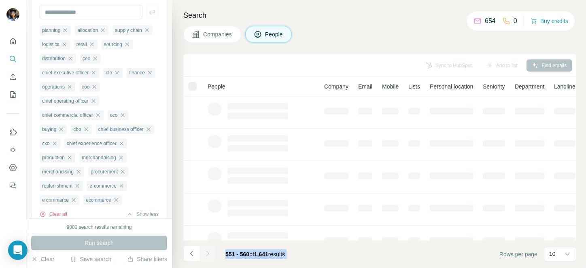
click at [206, 254] on div at bounding box center [207, 254] width 16 height 16
click at [206, 254] on icon "Navigate to next page" at bounding box center [207, 254] width 8 height 8
click at [206, 254] on div at bounding box center [207, 254] width 16 height 16
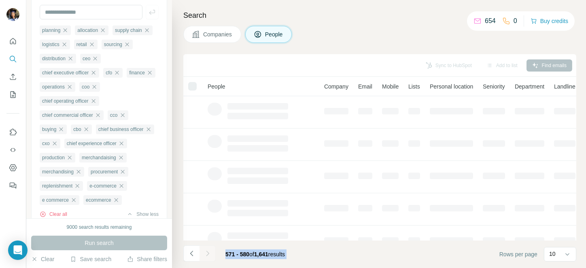
click at [206, 254] on div at bounding box center [207, 254] width 16 height 16
click at [206, 254] on icon "Navigate to next page" at bounding box center [207, 254] width 8 height 8
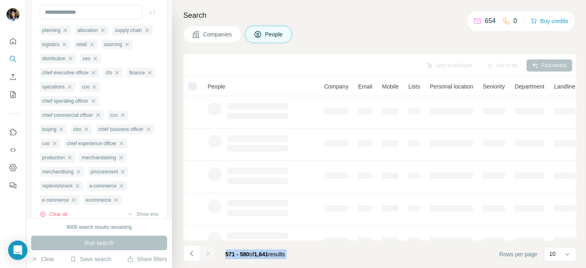
click at [206, 254] on div at bounding box center [207, 254] width 16 height 16
click at [206, 254] on icon "Navigate to next page" at bounding box center [207, 254] width 8 height 8
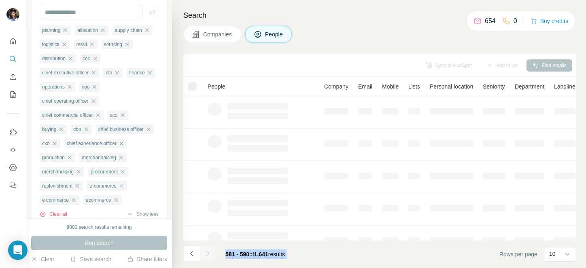
click at [206, 254] on div at bounding box center [207, 254] width 16 height 16
click at [206, 254] on icon "Navigate to next page" at bounding box center [207, 254] width 8 height 8
click at [206, 254] on div at bounding box center [207, 254] width 16 height 16
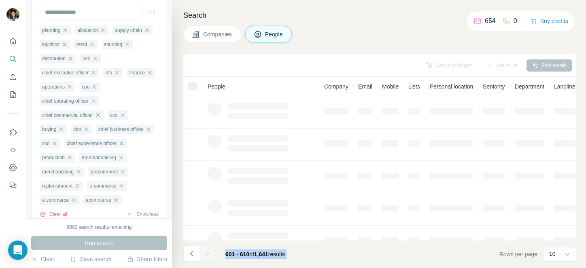
click at [206, 254] on div at bounding box center [207, 254] width 16 height 16
click at [206, 254] on icon "Navigate to next page" at bounding box center [207, 254] width 8 height 8
click at [206, 254] on div at bounding box center [207, 254] width 16 height 16
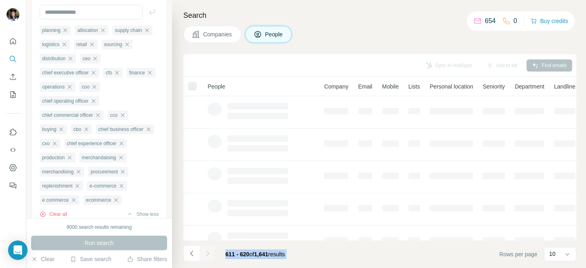
click at [206, 254] on div at bounding box center [207, 254] width 16 height 16
click at [206, 254] on icon "Navigate to next page" at bounding box center [207, 254] width 8 height 8
click at [206, 254] on div at bounding box center [207, 254] width 16 height 16
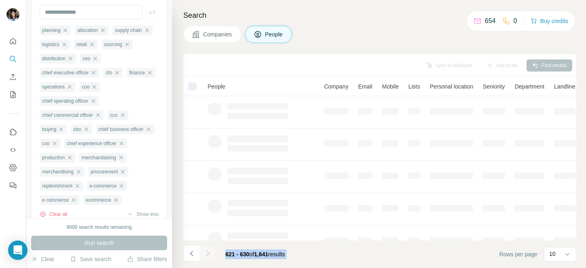
click at [206, 254] on div at bounding box center [207, 254] width 16 height 16
click at [206, 254] on icon "Navigate to next page" at bounding box center [207, 254] width 8 height 8
click at [206, 254] on div at bounding box center [207, 254] width 16 height 16
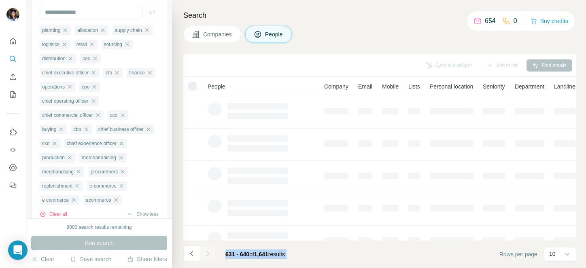
click at [206, 254] on div at bounding box center [207, 254] width 16 height 16
click at [206, 254] on icon "Navigate to next page" at bounding box center [207, 254] width 8 height 8
click at [206, 254] on div at bounding box center [207, 254] width 16 height 16
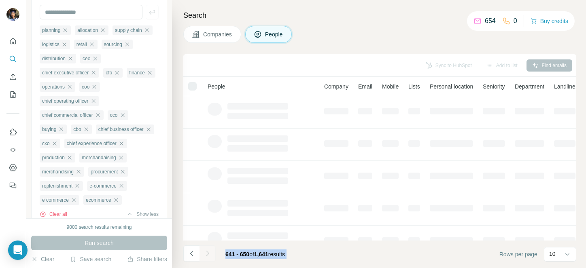
click at [206, 254] on div at bounding box center [207, 254] width 16 height 16
click at [206, 254] on icon "Navigate to next page" at bounding box center [207, 254] width 8 height 8
click at [206, 254] on div at bounding box center [207, 254] width 16 height 16
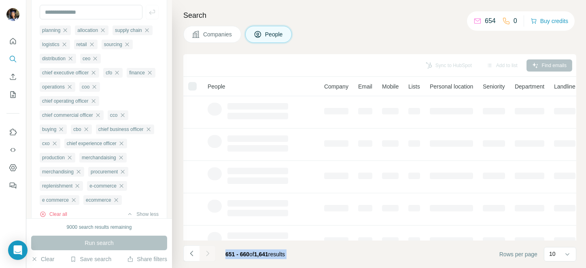
click at [206, 254] on icon "Navigate to next page" at bounding box center [207, 254] width 8 height 8
click at [206, 254] on div at bounding box center [207, 254] width 16 height 16
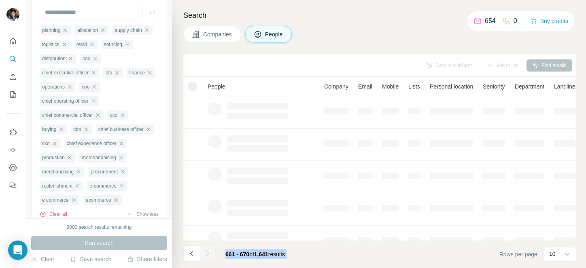
click at [206, 254] on div at bounding box center [207, 254] width 16 height 16
click at [206, 254] on icon "Navigate to next page" at bounding box center [207, 254] width 8 height 8
click at [206, 254] on div at bounding box center [207, 254] width 16 height 16
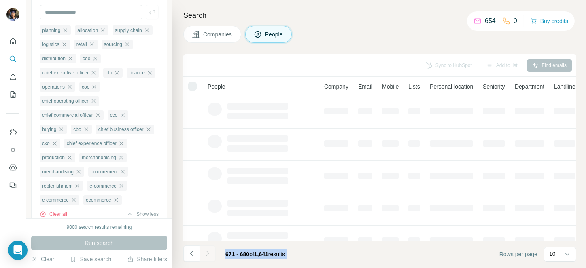
click at [206, 254] on div at bounding box center [207, 254] width 16 height 16
click at [206, 254] on icon "Navigate to next page" at bounding box center [207, 254] width 8 height 8
click at [206, 254] on div at bounding box center [207, 254] width 16 height 16
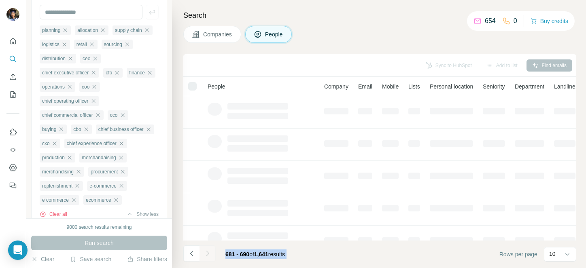
click at [206, 254] on div at bounding box center [207, 254] width 16 height 16
click at [206, 254] on icon "Navigate to next page" at bounding box center [207, 254] width 8 height 8
click at [206, 254] on div at bounding box center [207, 254] width 16 height 16
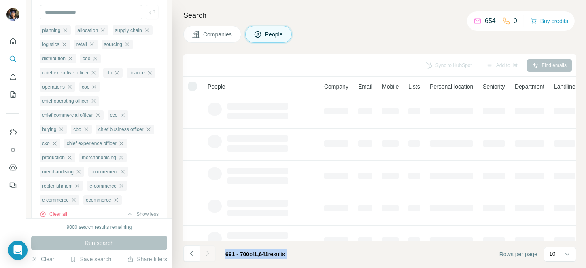
click at [206, 254] on div at bounding box center [207, 254] width 16 height 16
click at [206, 254] on icon "Navigate to next page" at bounding box center [207, 254] width 8 height 8
click at [206, 254] on div at bounding box center [207, 254] width 16 height 16
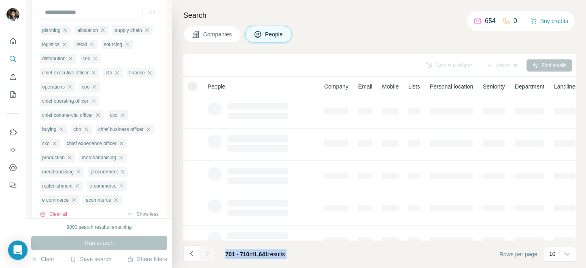
click at [206, 254] on div at bounding box center [207, 254] width 16 height 16
click at [206, 254] on icon "Navigate to next page" at bounding box center [207, 254] width 8 height 8
click at [206, 254] on div at bounding box center [207, 254] width 16 height 16
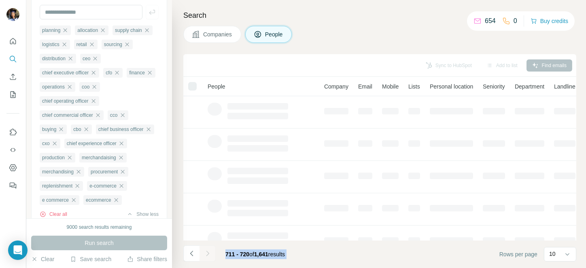
click at [206, 254] on div at bounding box center [207, 254] width 16 height 16
click at [206, 254] on icon "Navigate to next page" at bounding box center [207, 254] width 8 height 8
click at [206, 254] on div at bounding box center [207, 254] width 16 height 16
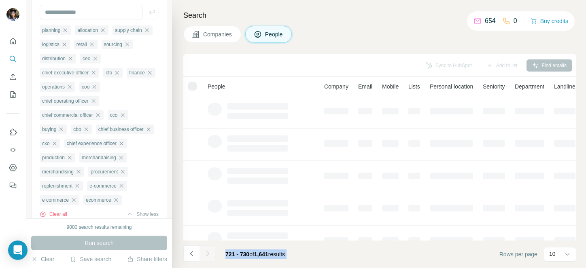
click at [206, 254] on div at bounding box center [207, 254] width 16 height 16
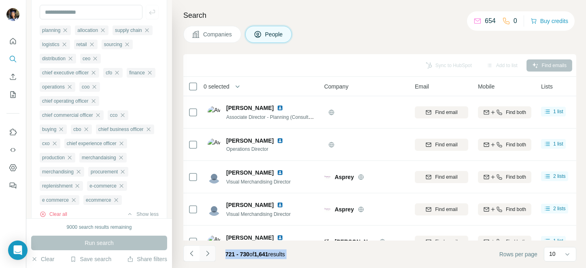
click at [206, 254] on icon "Navigate to next page" at bounding box center [207, 254] width 8 height 8
click at [206, 254] on div at bounding box center [207, 254] width 16 height 16
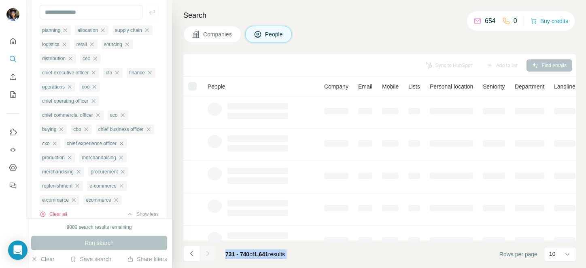
click at [206, 254] on div at bounding box center [207, 254] width 16 height 16
click at [206, 254] on icon "Navigate to next page" at bounding box center [207, 254] width 8 height 8
click at [206, 254] on div at bounding box center [207, 254] width 16 height 16
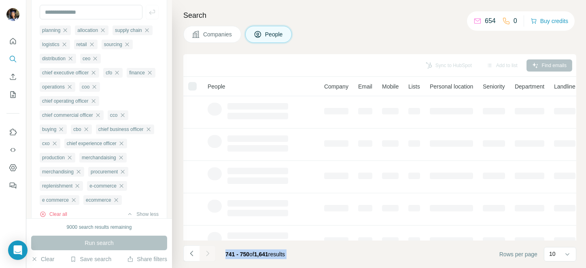
click at [206, 254] on div at bounding box center [207, 254] width 16 height 16
click at [206, 254] on icon "Navigate to next page" at bounding box center [207, 254] width 8 height 8
click at [206, 254] on div at bounding box center [207, 254] width 16 height 16
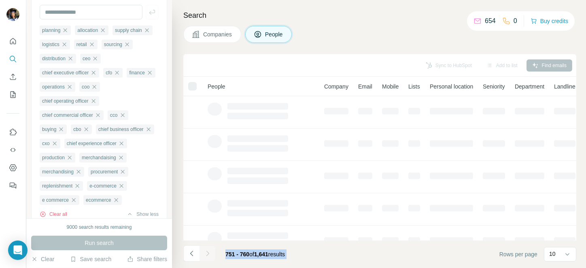
click at [206, 254] on div at bounding box center [207, 254] width 16 height 16
click at [206, 254] on icon "Navigate to next page" at bounding box center [207, 254] width 8 height 8
click at [206, 254] on div at bounding box center [207, 254] width 16 height 16
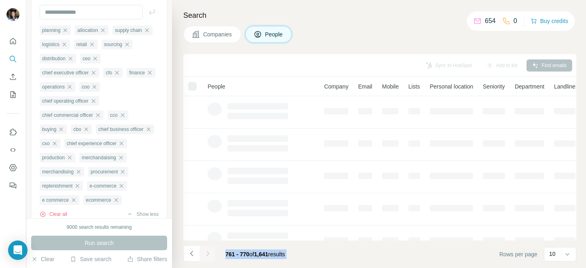
click at [206, 254] on div at bounding box center [207, 254] width 16 height 16
click at [206, 254] on icon "Navigate to next page" at bounding box center [207, 254] width 8 height 8
click at [206, 254] on div at bounding box center [207, 254] width 16 height 16
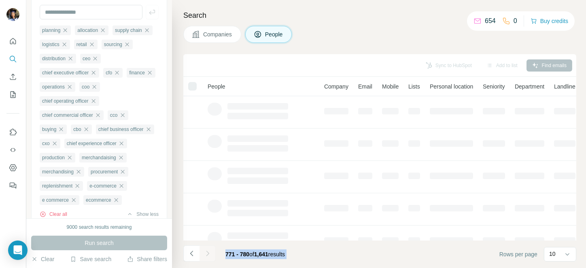
click at [206, 254] on div at bounding box center [207, 254] width 16 height 16
click at [206, 254] on icon "Navigate to next page" at bounding box center [207, 254] width 8 height 8
click at [206, 254] on div at bounding box center [207, 254] width 16 height 16
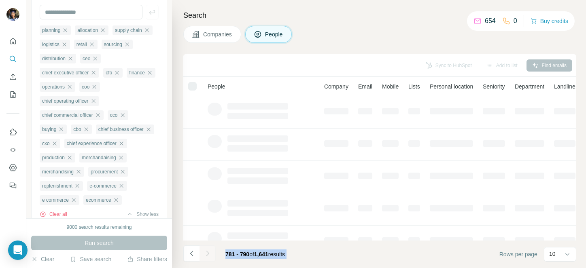
click at [206, 254] on div at bounding box center [207, 254] width 16 height 16
click at [206, 254] on icon "Navigate to next page" at bounding box center [207, 254] width 8 height 8
click at [206, 254] on div at bounding box center [207, 254] width 16 height 16
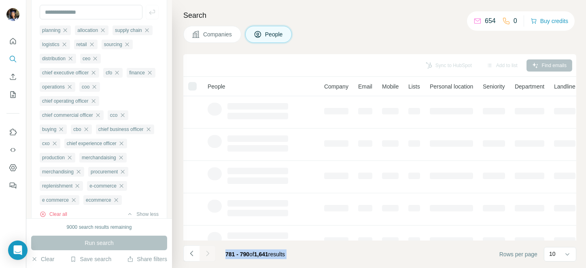
click at [206, 254] on div at bounding box center [207, 254] width 16 height 16
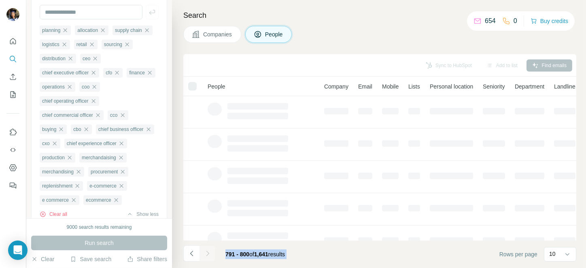
click at [206, 254] on icon "Navigate to next page" at bounding box center [207, 254] width 8 height 8
click at [206, 254] on div at bounding box center [207, 254] width 16 height 16
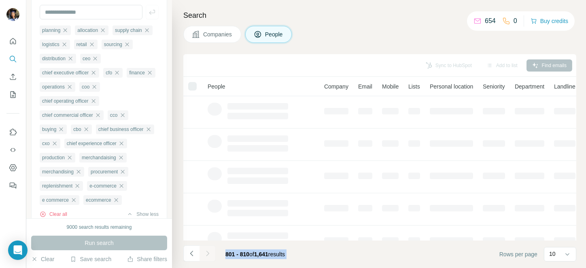
click at [206, 254] on div at bounding box center [207, 254] width 16 height 16
click at [206, 254] on icon "Navigate to next page" at bounding box center [207, 254] width 8 height 8
click at [206, 254] on div at bounding box center [207, 254] width 16 height 16
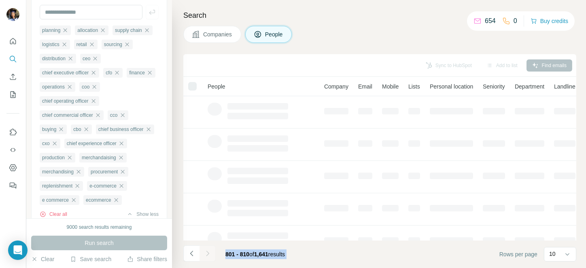
click at [206, 254] on div at bounding box center [207, 254] width 16 height 16
click at [206, 254] on icon "Navigate to next page" at bounding box center [207, 254] width 8 height 8
click at [206, 254] on div at bounding box center [207, 254] width 16 height 16
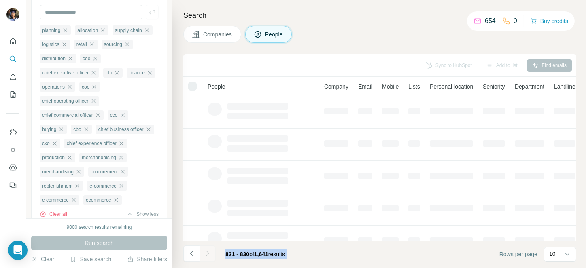
click at [206, 254] on div at bounding box center [207, 254] width 16 height 16
click at [206, 254] on icon "Navigate to next page" at bounding box center [207, 254] width 8 height 8
click at [206, 254] on div at bounding box center [207, 254] width 16 height 16
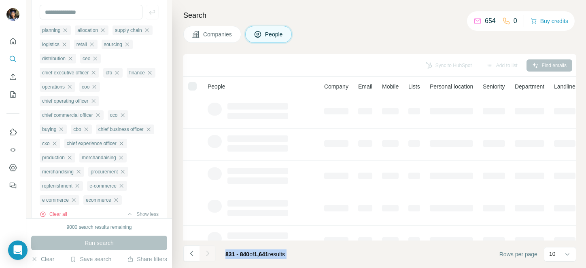
click at [206, 254] on div at bounding box center [207, 254] width 16 height 16
click at [206, 254] on icon "Navigate to next page" at bounding box center [207, 254] width 8 height 8
click at [206, 254] on div at bounding box center [207, 254] width 16 height 16
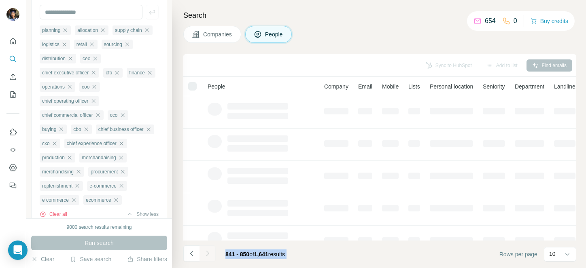
click at [206, 254] on icon "Navigate to next page" at bounding box center [207, 254] width 8 height 8
click at [206, 254] on div at bounding box center [207, 254] width 16 height 16
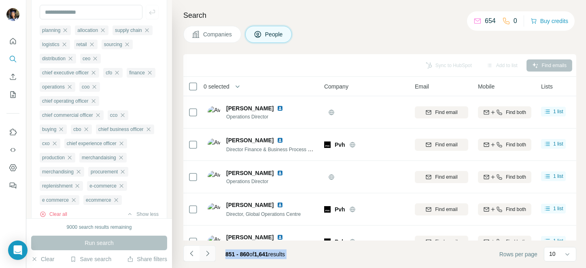
click at [206, 254] on icon "Navigate to next page" at bounding box center [207, 254] width 8 height 8
click at [206, 254] on div at bounding box center [207, 254] width 16 height 16
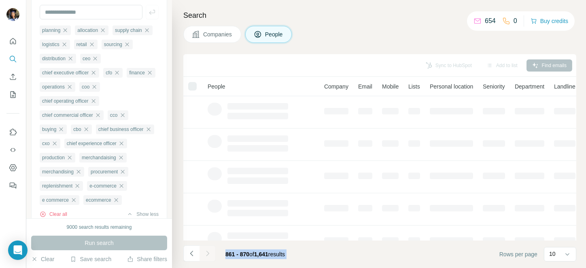
click at [206, 254] on div at bounding box center [207, 254] width 16 height 16
click at [206, 254] on icon "Navigate to next page" at bounding box center [207, 254] width 8 height 8
click at [206, 254] on div at bounding box center [207, 254] width 16 height 16
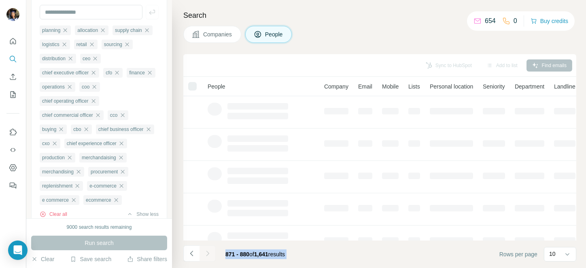
click at [206, 254] on div at bounding box center [207, 254] width 16 height 16
click at [206, 254] on icon "Navigate to next page" at bounding box center [207, 254] width 8 height 8
click at [206, 254] on div at bounding box center [207, 254] width 16 height 16
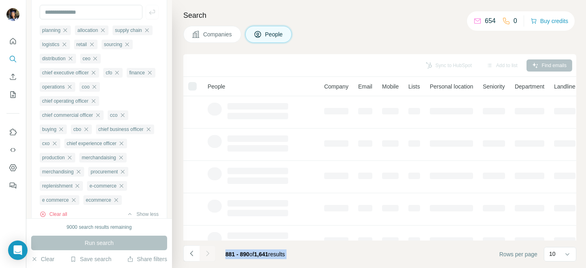
click at [206, 254] on div at bounding box center [207, 254] width 16 height 16
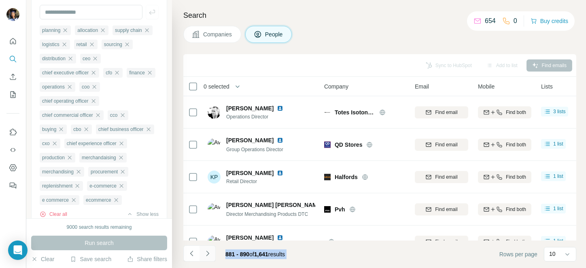
click at [206, 254] on icon "Navigate to next page" at bounding box center [207, 254] width 8 height 8
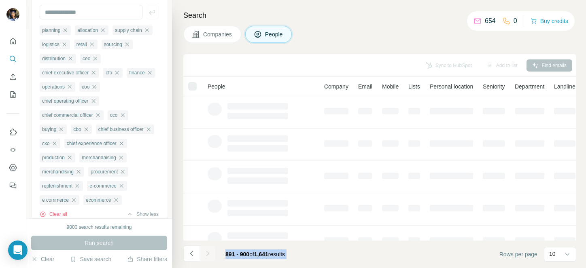
click at [206, 254] on icon "Navigate to next page" at bounding box center [207, 254] width 8 height 8
click at [206, 254] on div at bounding box center [207, 254] width 16 height 16
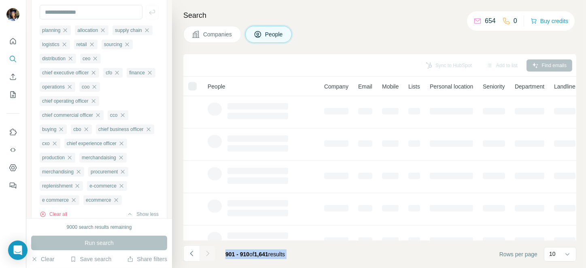
click at [206, 254] on icon "Navigate to next page" at bounding box center [207, 254] width 8 height 8
click at [206, 254] on div at bounding box center [207, 254] width 16 height 16
click at [206, 254] on icon "Navigate to next page" at bounding box center [207, 254] width 8 height 8
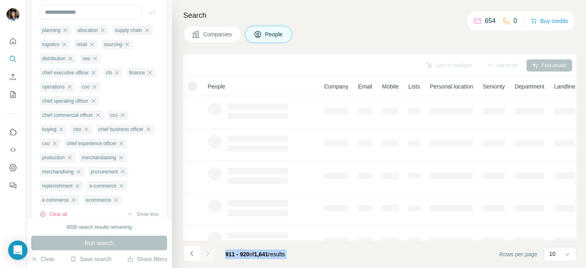
click at [206, 254] on div at bounding box center [207, 254] width 16 height 16
click at [206, 254] on icon "Navigate to next page" at bounding box center [207, 254] width 8 height 8
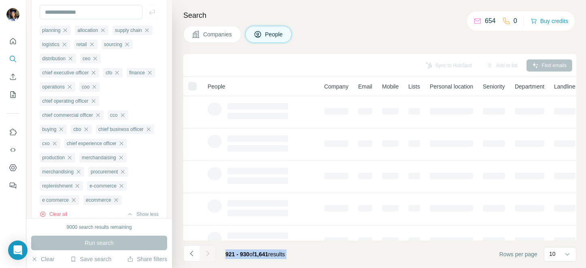
click at [206, 254] on div at bounding box center [207, 254] width 16 height 16
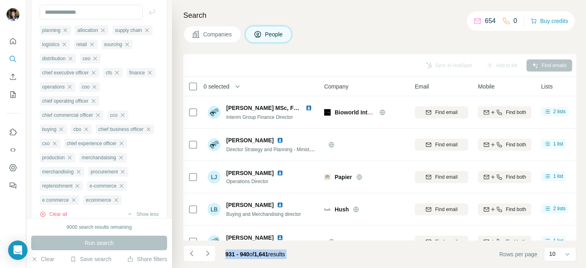
click at [206, 254] on icon "Navigate to next page" at bounding box center [207, 254] width 8 height 8
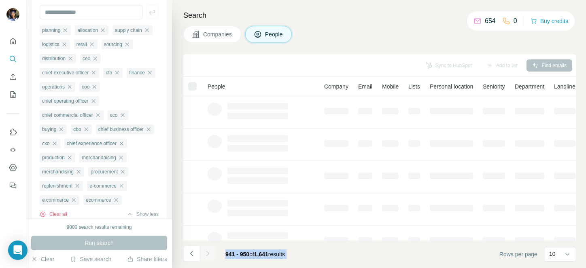
click at [206, 254] on div at bounding box center [207, 254] width 16 height 16
click at [206, 254] on icon "Navigate to next page" at bounding box center [207, 254] width 8 height 8
click at [206, 254] on div at bounding box center [207, 254] width 16 height 16
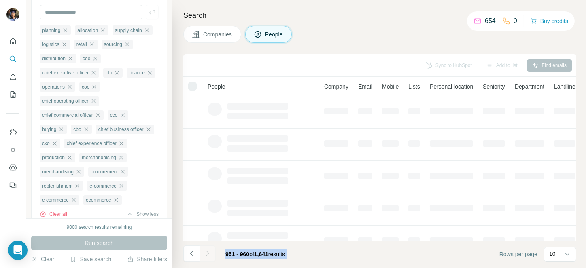
click at [206, 254] on div at bounding box center [207, 254] width 16 height 16
click at [206, 254] on icon "Navigate to next page" at bounding box center [207, 254] width 8 height 8
click at [206, 254] on div at bounding box center [207, 254] width 16 height 16
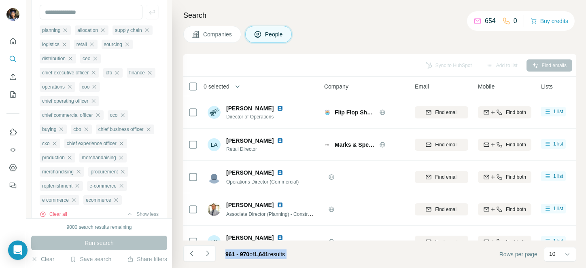
click at [206, 254] on icon "Navigate to next page" at bounding box center [207, 254] width 8 height 8
click at [206, 254] on div at bounding box center [207, 254] width 16 height 16
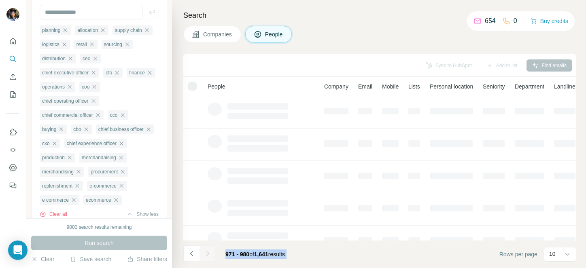
click at [206, 254] on div at bounding box center [207, 254] width 16 height 16
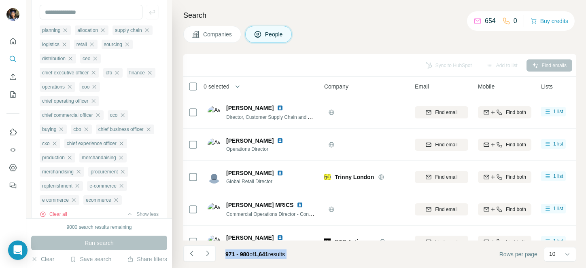
click at [206, 254] on icon "Navigate to next page" at bounding box center [207, 254] width 8 height 8
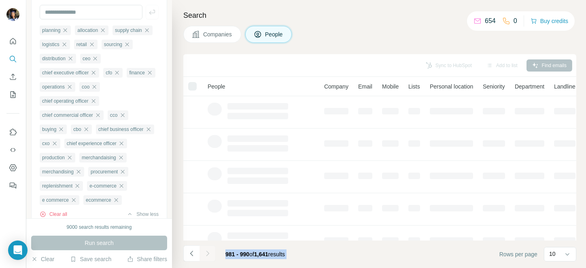
click at [206, 254] on div at bounding box center [207, 254] width 16 height 16
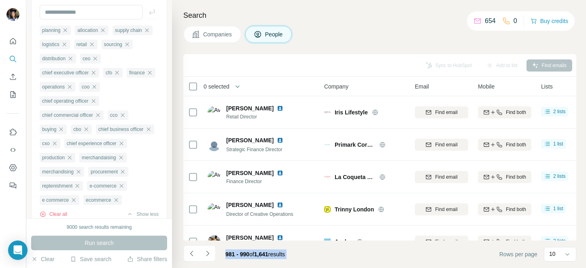
click at [206, 254] on icon "Navigate to next page" at bounding box center [207, 254] width 8 height 8
click at [206, 254] on div at bounding box center [207, 254] width 16 height 16
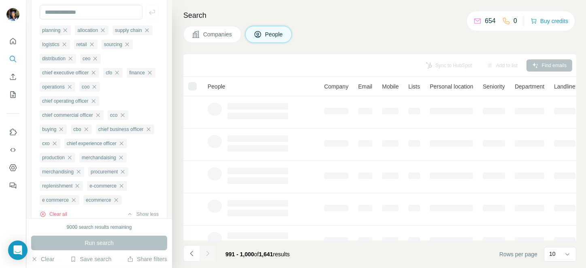
click at [206, 254] on div at bounding box center [207, 254] width 16 height 16
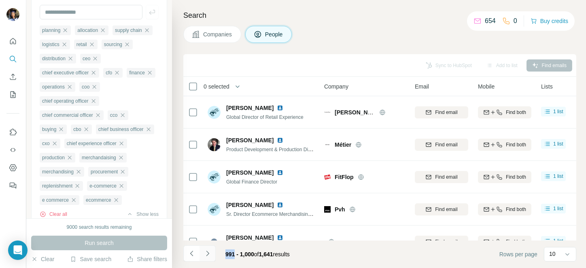
click at [208, 254] on icon "Navigate to next page" at bounding box center [207, 254] width 8 height 8
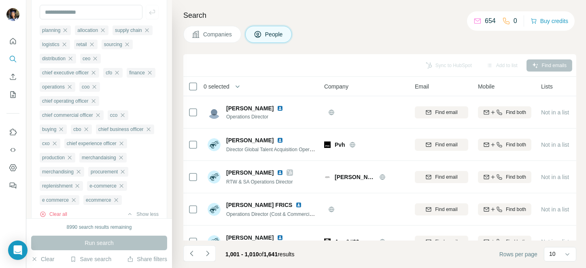
click at [217, 86] on span "0 selected" at bounding box center [216, 87] width 26 height 8
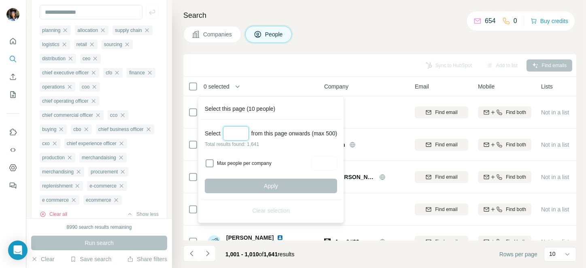
click at [231, 131] on input "Select a number (up to 500)" at bounding box center [236, 133] width 26 height 15
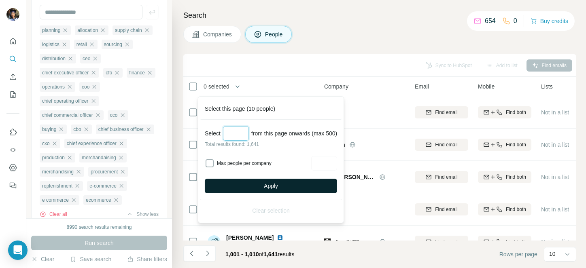
type input "***"
click at [271, 184] on span "Apply" at bounding box center [271, 186] width 14 height 8
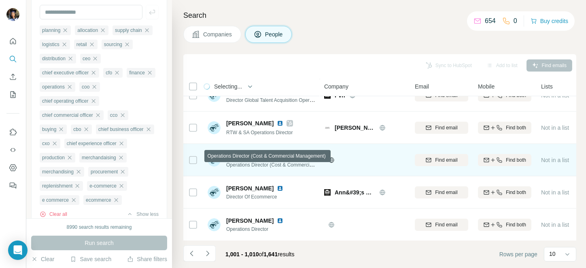
scroll to position [0, 0]
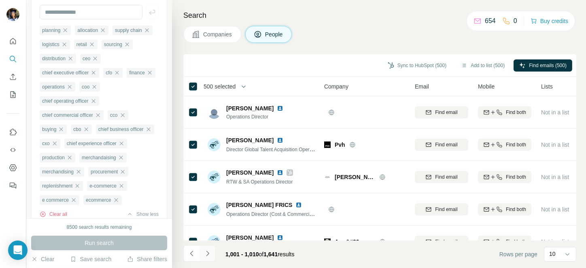
click at [203, 251] on icon "Navigate to next page" at bounding box center [207, 254] width 8 height 8
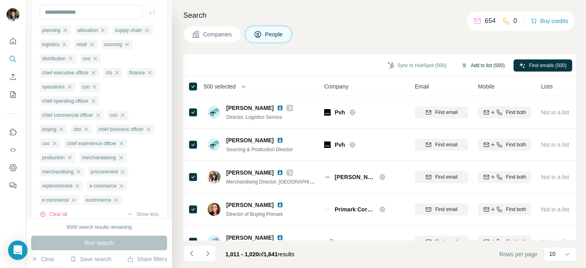
click at [479, 61] on button "Add to list (500)" at bounding box center [482, 65] width 55 height 12
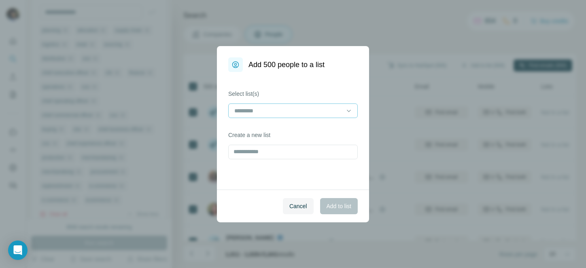
click at [303, 107] on input at bounding box center [287, 110] width 109 height 9
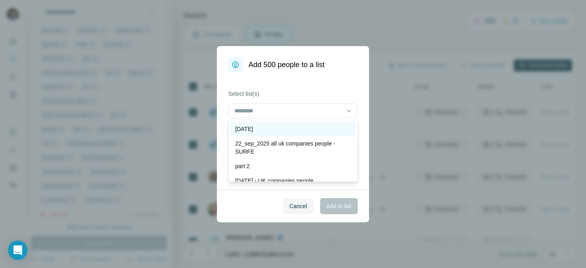
click at [253, 128] on p "[DATE]" at bounding box center [244, 129] width 18 height 8
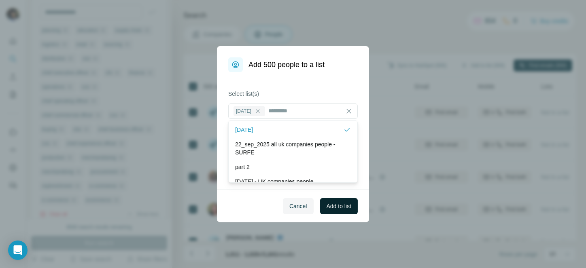
click at [347, 202] on span "Add to list" at bounding box center [338, 206] width 25 height 8
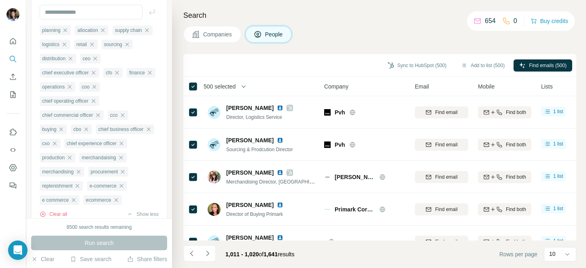
click at [215, 87] on span "500 selected" at bounding box center [219, 87] width 32 height 8
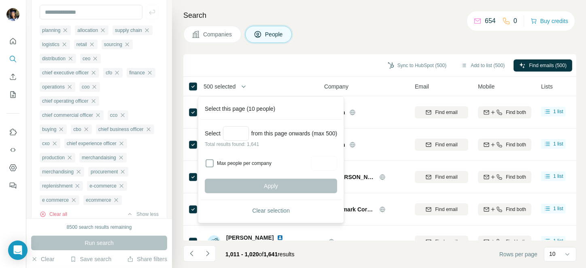
click at [270, 203] on div "Clear selection" at bounding box center [271, 210] width 142 height 21
click at [268, 212] on span "Clear selection" at bounding box center [271, 211] width 38 height 8
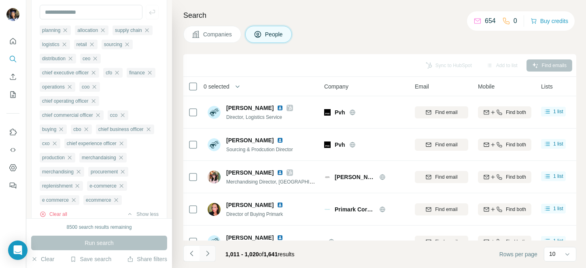
click at [206, 251] on icon "Navigate to next page" at bounding box center [207, 254] width 8 height 8
click at [206, 251] on div at bounding box center [207, 254] width 16 height 16
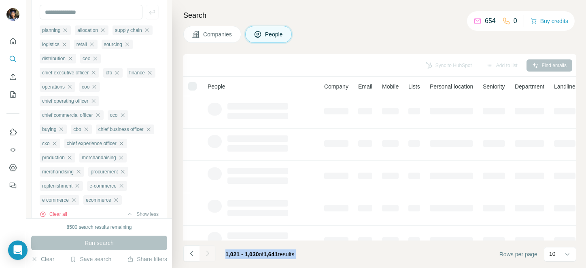
click at [206, 251] on div at bounding box center [207, 254] width 16 height 16
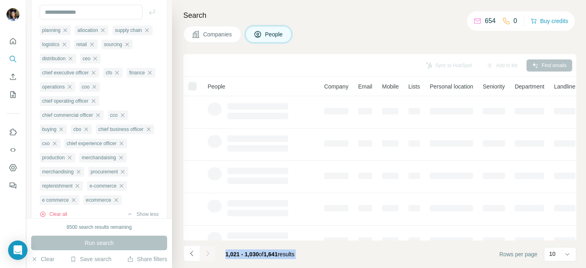
click at [206, 251] on div at bounding box center [207, 254] width 16 height 16
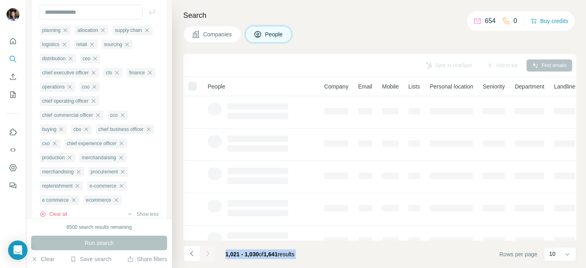
click at [206, 251] on div at bounding box center [207, 254] width 16 height 16
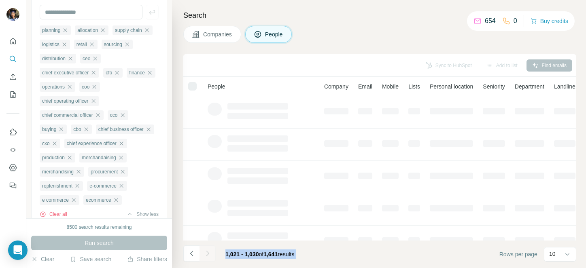
click at [206, 251] on icon "Navigate to next page" at bounding box center [207, 254] width 8 height 8
click at [206, 251] on div at bounding box center [207, 254] width 16 height 16
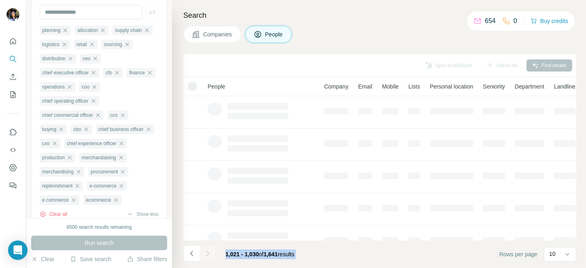
click at [206, 251] on div at bounding box center [207, 254] width 16 height 16
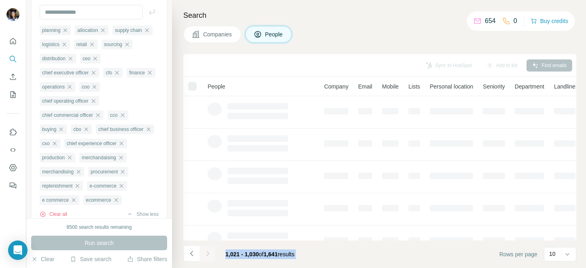
click at [206, 251] on div at bounding box center [207, 254] width 16 height 16
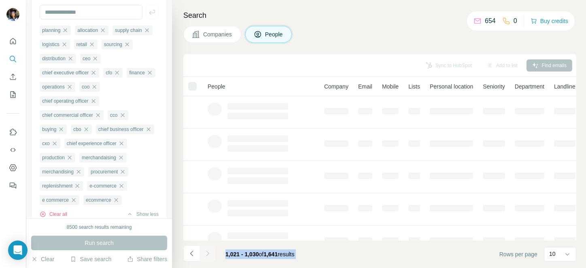
click at [206, 251] on div at bounding box center [207, 254] width 16 height 16
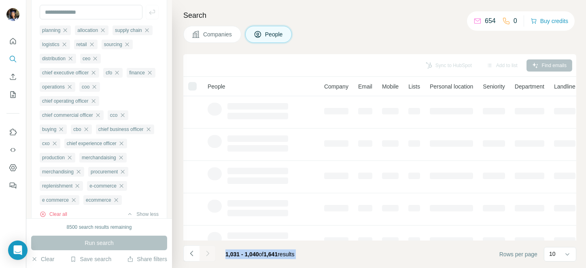
click at [206, 251] on div at bounding box center [207, 254] width 16 height 16
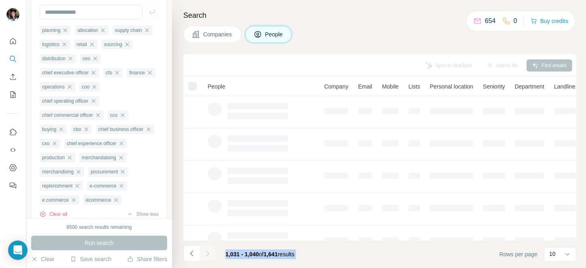
click at [206, 251] on div at bounding box center [207, 254] width 16 height 16
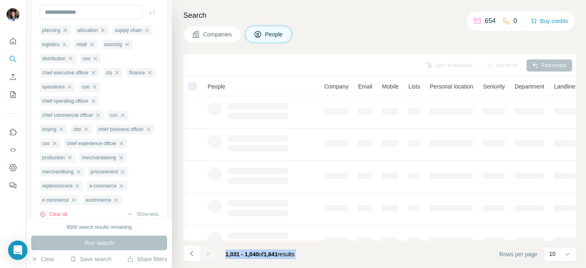
click at [206, 251] on div at bounding box center [207, 254] width 16 height 16
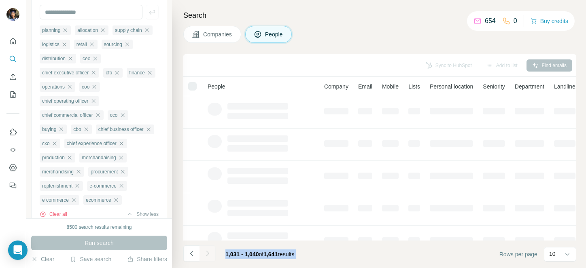
click at [206, 251] on div at bounding box center [207, 254] width 16 height 16
click at [206, 251] on icon "Navigate to next page" at bounding box center [207, 254] width 8 height 8
click at [206, 251] on div at bounding box center [207, 254] width 16 height 16
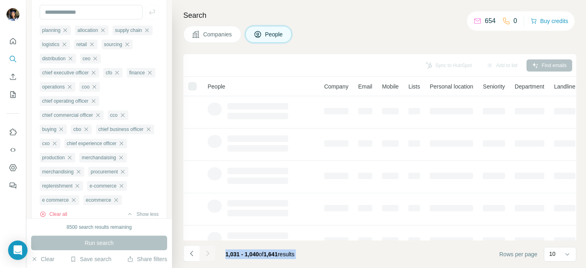
click at [206, 251] on div at bounding box center [207, 254] width 16 height 16
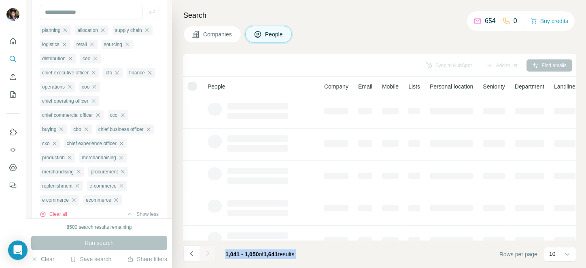
click at [206, 251] on div at bounding box center [207, 254] width 16 height 16
click at [206, 251] on icon "Navigate to next page" at bounding box center [207, 254] width 8 height 8
click at [206, 251] on div at bounding box center [207, 254] width 16 height 16
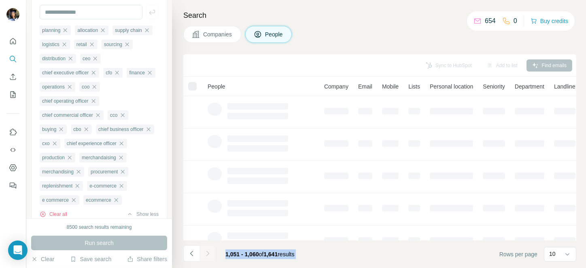
click at [206, 251] on div at bounding box center [207, 254] width 16 height 16
click at [206, 251] on icon "Navigate to next page" at bounding box center [207, 254] width 8 height 8
click at [206, 251] on div at bounding box center [207, 254] width 16 height 16
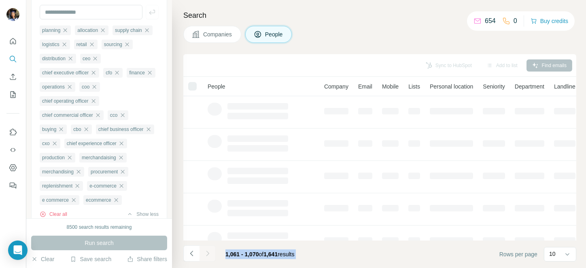
click at [206, 251] on div at bounding box center [207, 254] width 16 height 16
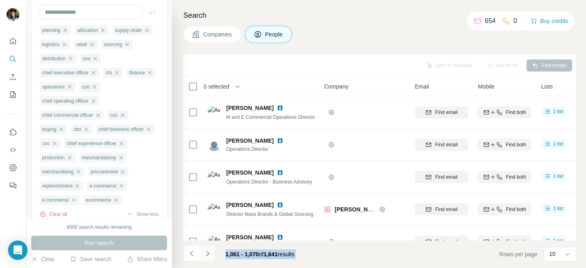
click at [206, 251] on icon "Navigate to next page" at bounding box center [207, 254] width 8 height 8
click at [206, 251] on div at bounding box center [207, 254] width 16 height 16
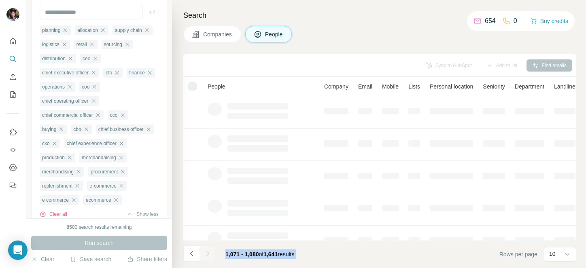
click at [206, 251] on div at bounding box center [207, 254] width 16 height 16
click at [206, 251] on icon "Navigate to next page" at bounding box center [207, 254] width 8 height 8
click at [206, 251] on div at bounding box center [207, 254] width 16 height 16
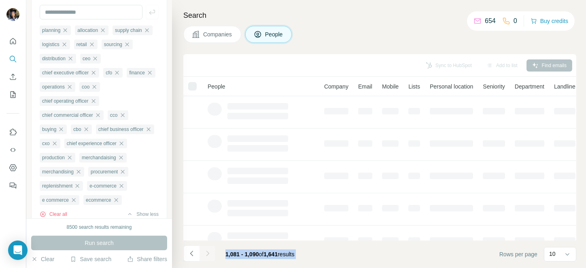
click at [206, 251] on div at bounding box center [207, 254] width 16 height 16
click at [206, 251] on icon "Navigate to next page" at bounding box center [207, 254] width 8 height 8
click at [206, 251] on div at bounding box center [207, 254] width 16 height 16
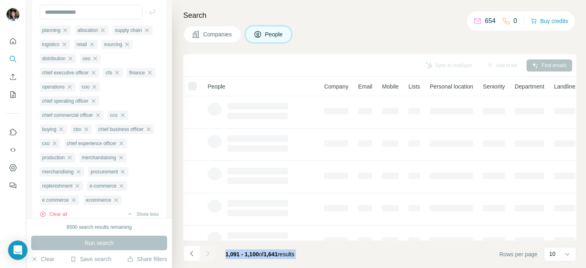
click at [206, 251] on div at bounding box center [207, 254] width 16 height 16
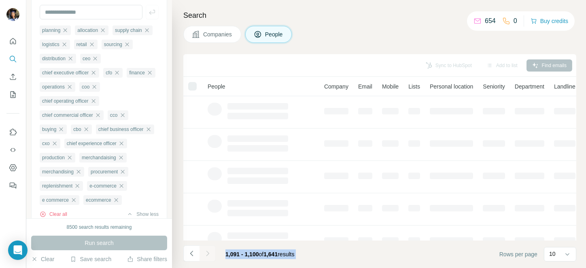
click at [206, 251] on div at bounding box center [207, 254] width 16 height 16
click at [206, 251] on icon "Navigate to next page" at bounding box center [207, 254] width 8 height 8
click at [206, 251] on div at bounding box center [207, 254] width 16 height 16
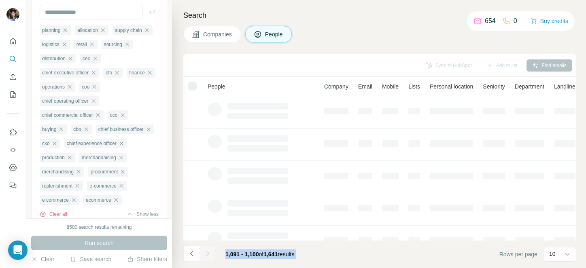
click at [206, 251] on div at bounding box center [207, 254] width 16 height 16
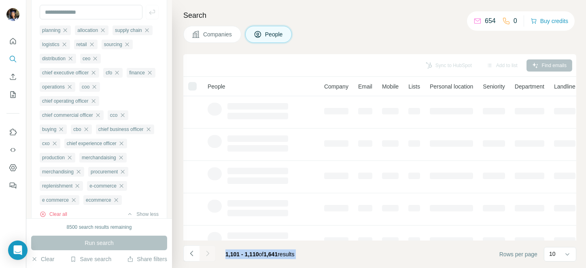
click at [206, 251] on div at bounding box center [207, 254] width 16 height 16
click at [206, 251] on icon "Navigate to next page" at bounding box center [207, 254] width 8 height 8
click at [206, 251] on div at bounding box center [207, 254] width 16 height 16
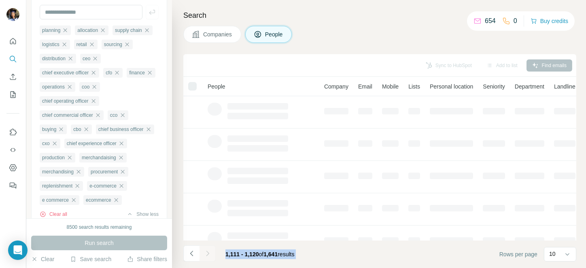
click at [206, 251] on div at bounding box center [207, 254] width 16 height 16
click at [206, 251] on icon "Navigate to next page" at bounding box center [207, 254] width 8 height 8
click at [206, 251] on div at bounding box center [207, 254] width 16 height 16
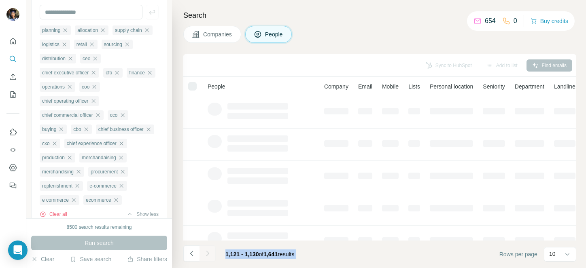
click at [206, 251] on icon "Navigate to next page" at bounding box center [207, 254] width 8 height 8
click at [206, 251] on div at bounding box center [207, 254] width 16 height 16
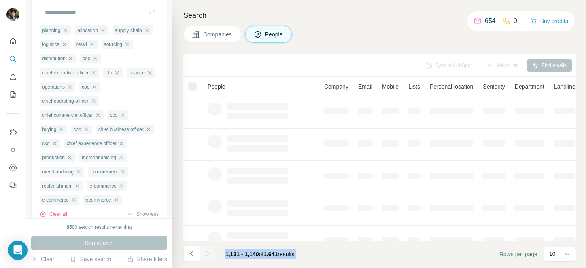
click at [206, 251] on icon "Navigate to next page" at bounding box center [207, 254] width 8 height 8
click at [206, 251] on div at bounding box center [207, 254] width 16 height 16
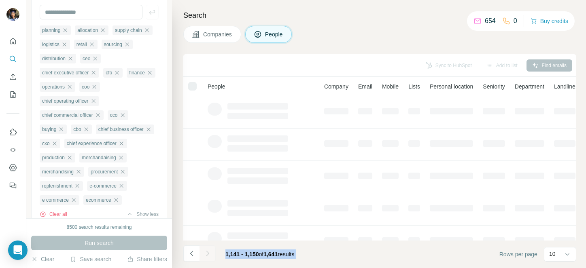
click at [206, 251] on div at bounding box center [207, 254] width 16 height 16
click at [206, 251] on icon "Navigate to next page" at bounding box center [207, 254] width 8 height 8
click at [206, 251] on div at bounding box center [207, 254] width 16 height 16
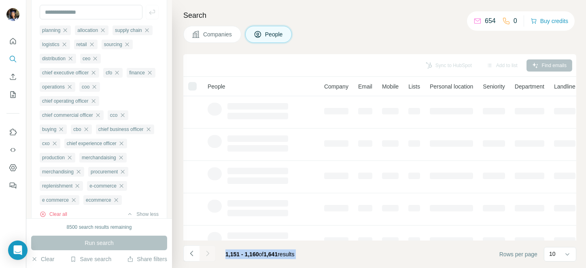
click at [206, 251] on div at bounding box center [207, 254] width 16 height 16
click at [206, 251] on icon "Navigate to next page" at bounding box center [207, 254] width 8 height 8
click at [206, 251] on div at bounding box center [207, 254] width 16 height 16
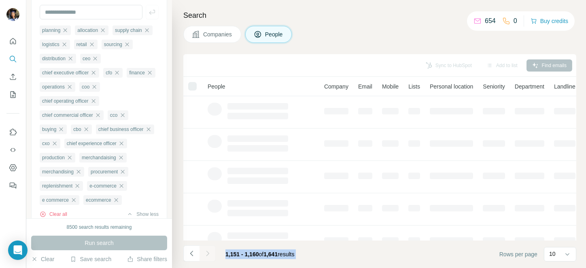
click at [206, 251] on div at bounding box center [207, 254] width 16 height 16
click at [206, 251] on icon "Navigate to next page" at bounding box center [207, 254] width 8 height 8
click at [206, 251] on div at bounding box center [207, 254] width 16 height 16
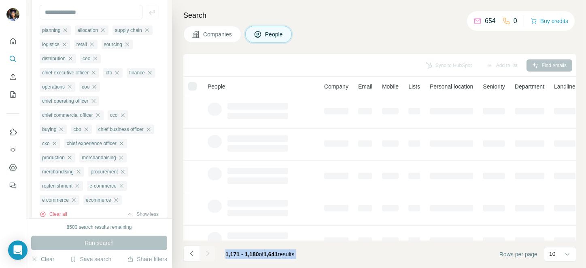
click at [206, 251] on div at bounding box center [207, 254] width 16 height 16
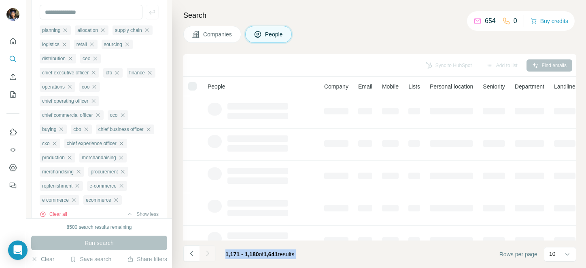
click at [206, 251] on div at bounding box center [207, 254] width 16 height 16
click at [206, 251] on icon "Navigate to next page" at bounding box center [207, 254] width 8 height 8
click at [206, 251] on div at bounding box center [207, 254] width 16 height 16
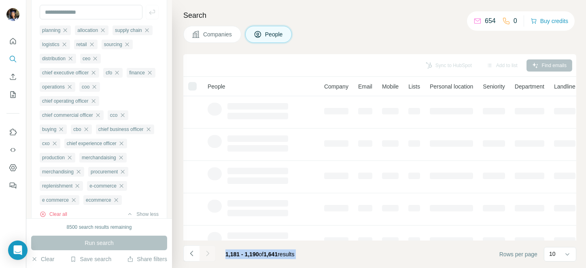
click at [206, 251] on div at bounding box center [207, 254] width 16 height 16
click at [206, 251] on icon "Navigate to next page" at bounding box center [207, 254] width 8 height 8
click at [206, 251] on div at bounding box center [207, 254] width 16 height 16
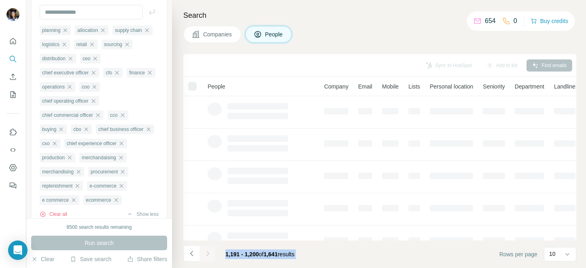
click at [206, 251] on div at bounding box center [207, 254] width 16 height 16
click at [206, 251] on icon "Navigate to next page" at bounding box center [207, 254] width 8 height 8
click at [206, 251] on div at bounding box center [207, 254] width 16 height 16
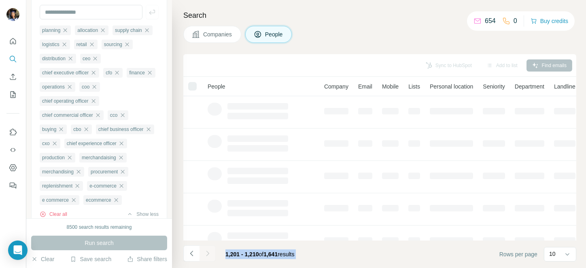
click at [206, 251] on div at bounding box center [207, 254] width 16 height 16
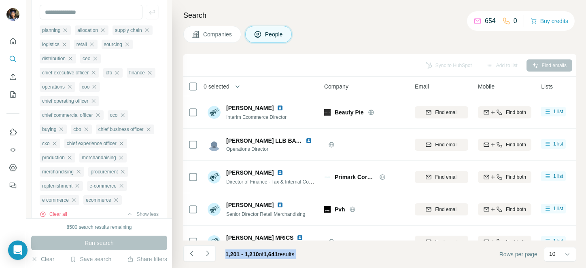
click at [206, 251] on icon "Navigate to next page" at bounding box center [207, 254] width 8 height 8
click at [206, 251] on div at bounding box center [207, 254] width 16 height 16
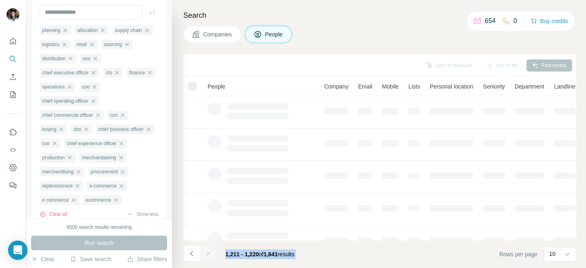
click at [206, 251] on div at bounding box center [207, 254] width 16 height 16
click at [206, 251] on icon "Navigate to next page" at bounding box center [207, 254] width 8 height 8
click at [206, 251] on div at bounding box center [207, 254] width 16 height 16
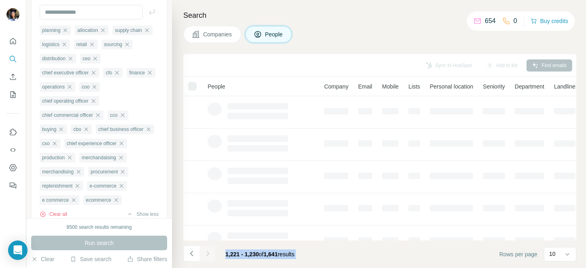
click at [206, 251] on div at bounding box center [207, 254] width 16 height 16
click at [206, 251] on icon "Navigate to next page" at bounding box center [207, 254] width 8 height 8
click at [206, 251] on div at bounding box center [207, 254] width 16 height 16
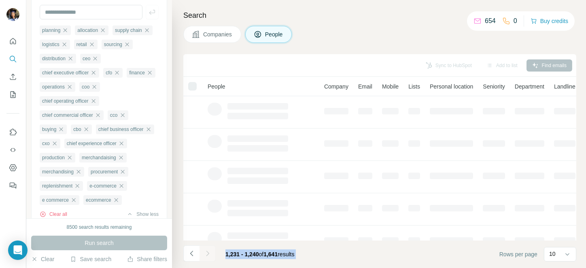
click at [206, 251] on div at bounding box center [207, 254] width 16 height 16
click at [206, 251] on icon "Navigate to next page" at bounding box center [207, 254] width 8 height 8
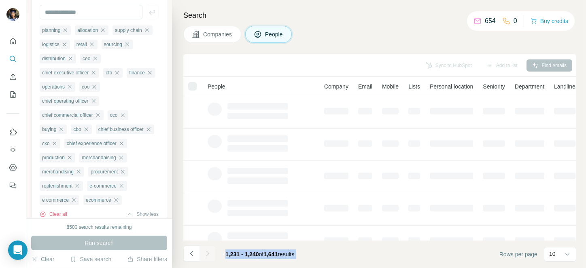
click at [206, 251] on div at bounding box center [207, 254] width 16 height 16
click at [206, 251] on icon "Navigate to next page" at bounding box center [207, 254] width 8 height 8
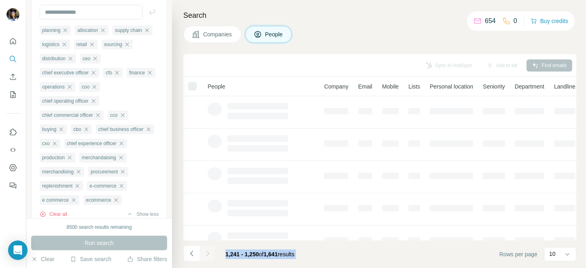
click at [206, 251] on div at bounding box center [207, 254] width 16 height 16
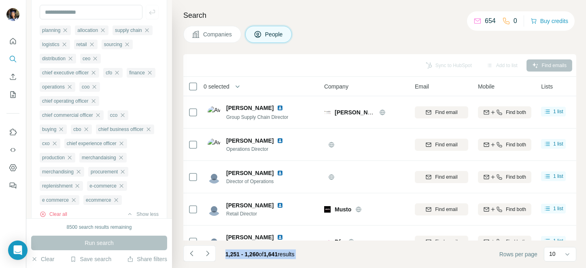
click at [206, 251] on icon "Navigate to next page" at bounding box center [207, 254] width 8 height 8
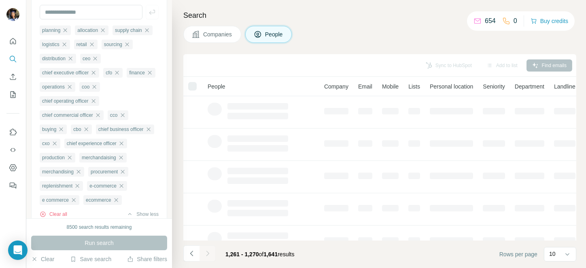
click at [206, 251] on div at bounding box center [207, 254] width 16 height 16
click at [206, 251] on icon "Navigate to next page" at bounding box center [207, 254] width 8 height 8
click at [206, 251] on div at bounding box center [207, 254] width 16 height 16
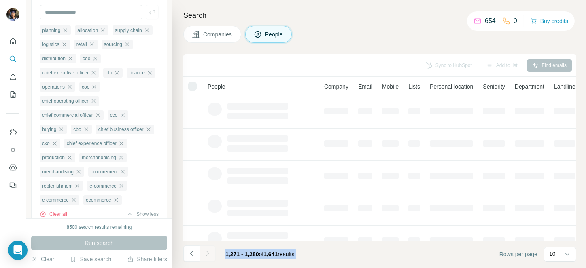
click at [206, 251] on div at bounding box center [207, 254] width 16 height 16
click at [206, 251] on icon "Navigate to next page" at bounding box center [207, 254] width 8 height 8
click at [206, 251] on div at bounding box center [207, 254] width 16 height 16
click
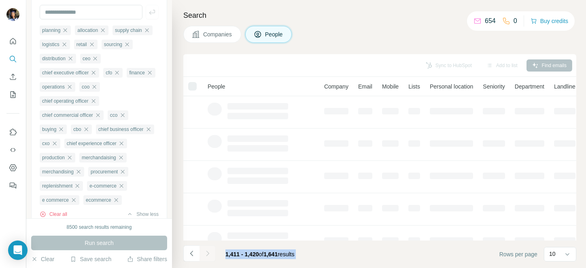
drag, startPoint x: 206, startPoint y: 251, endPoint x: 227, endPoint y: 254, distance: 21.0
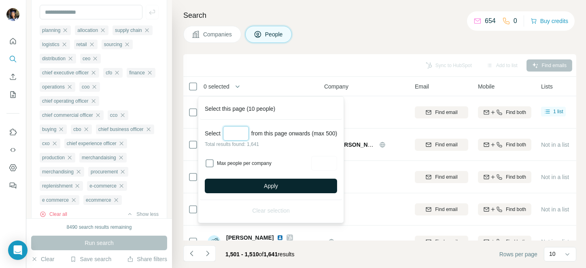
type input "***"
